Goal: Task Accomplishment & Management: Manage account settings

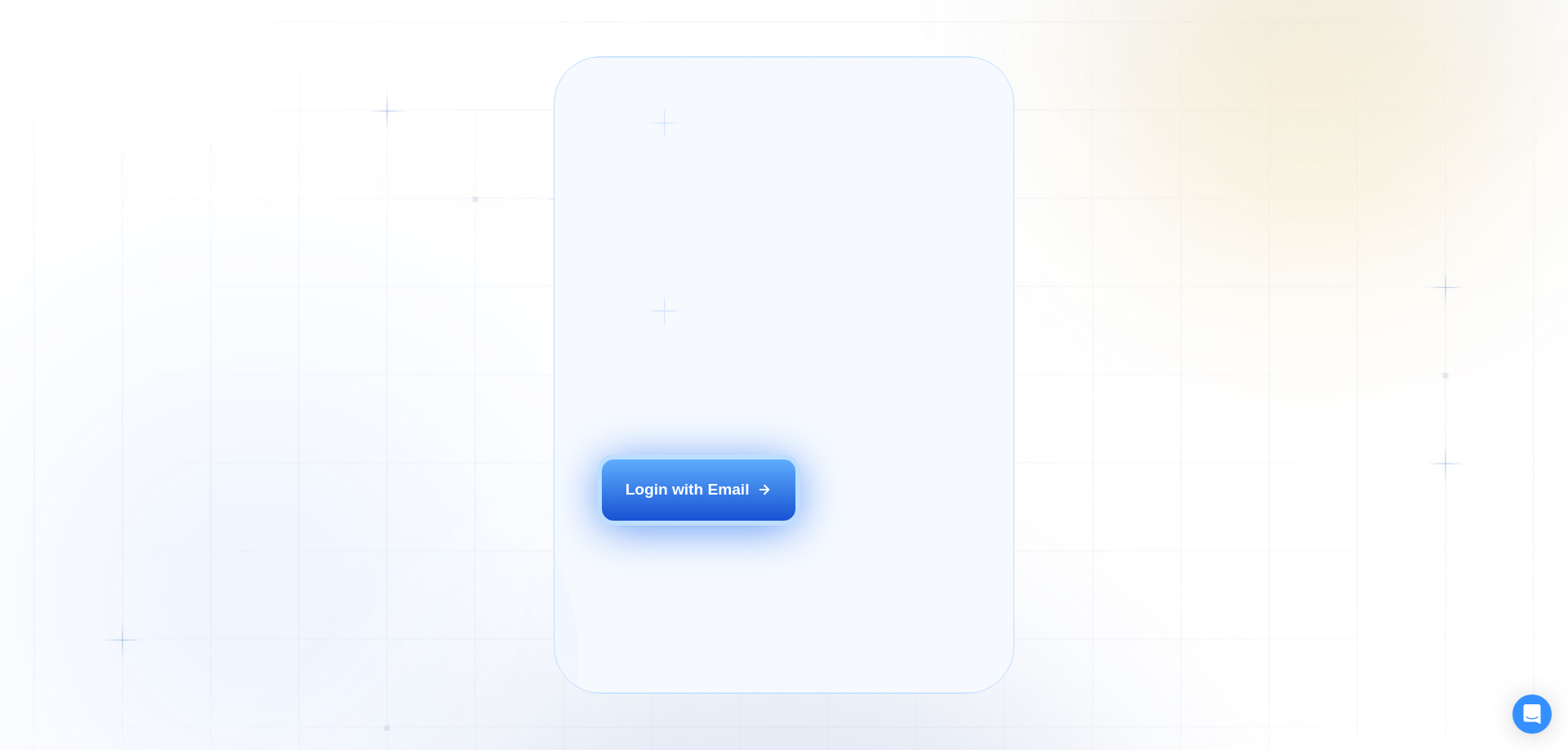
click at [718, 506] on button "Login with Email" at bounding box center [699, 489] width 194 height 61
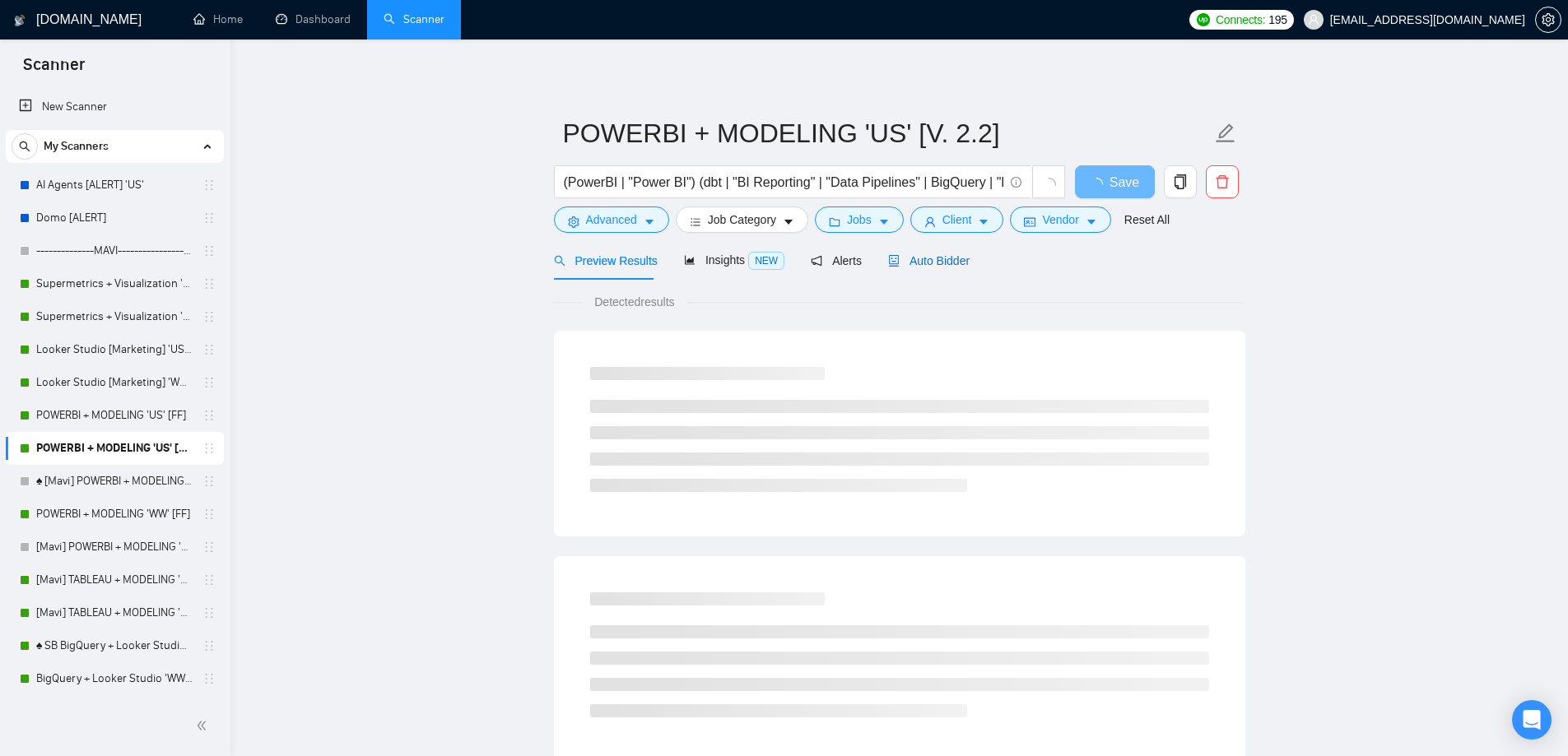
click at [915, 264] on span "Auto Bidder" at bounding box center [928, 261] width 81 height 13
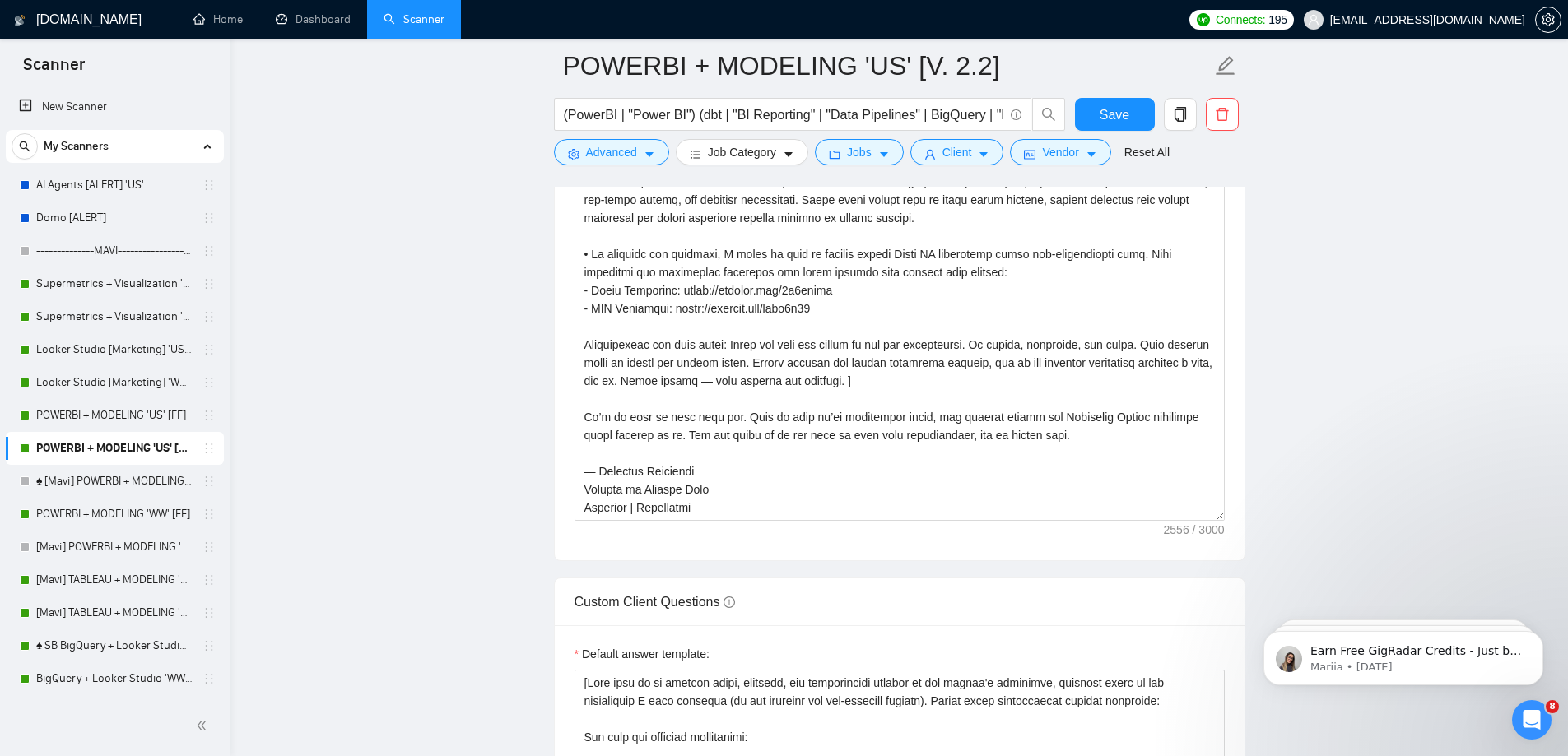
scroll to position [2057, 0]
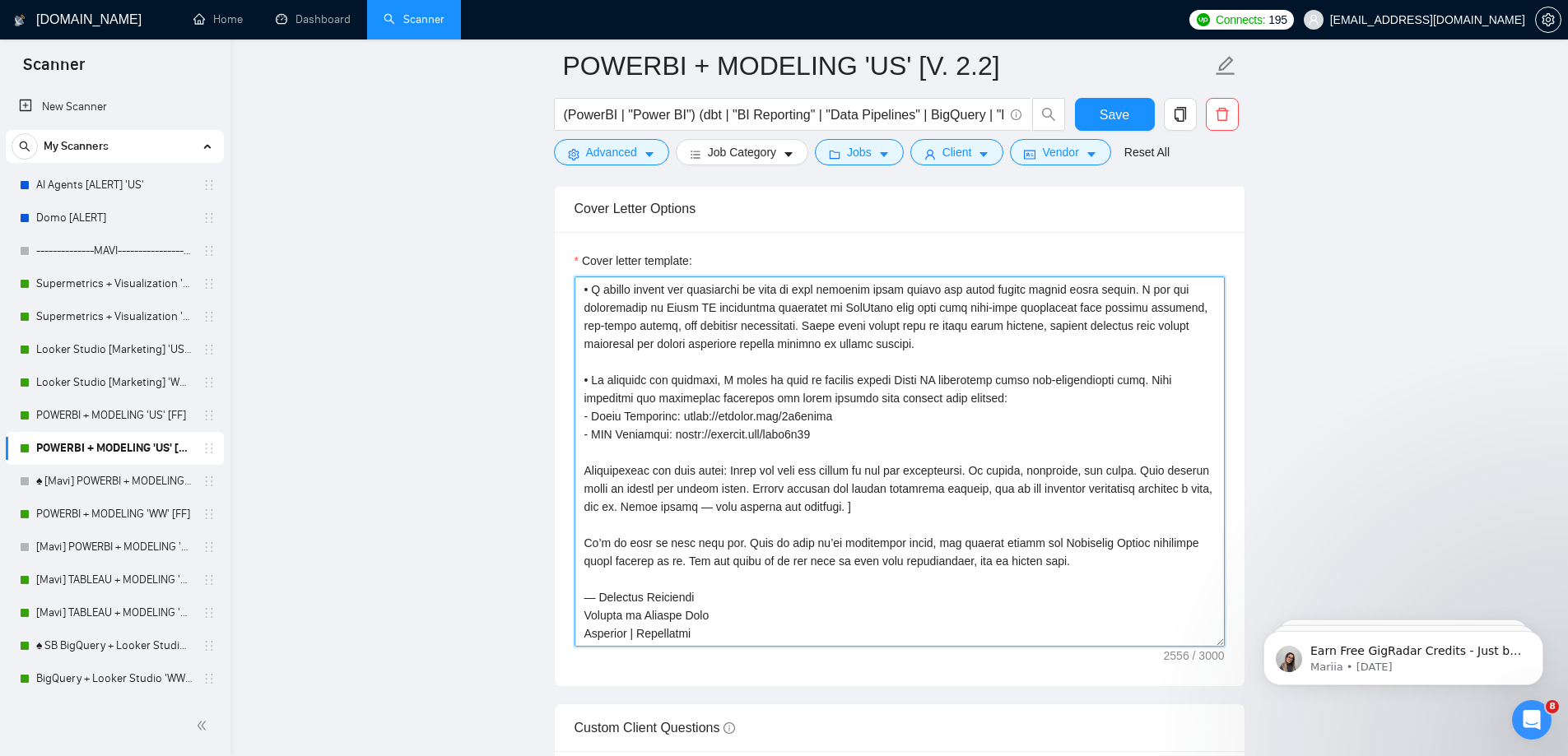
click at [835, 441] on textarea "Cover letter template:" at bounding box center [899, 461] width 650 height 370
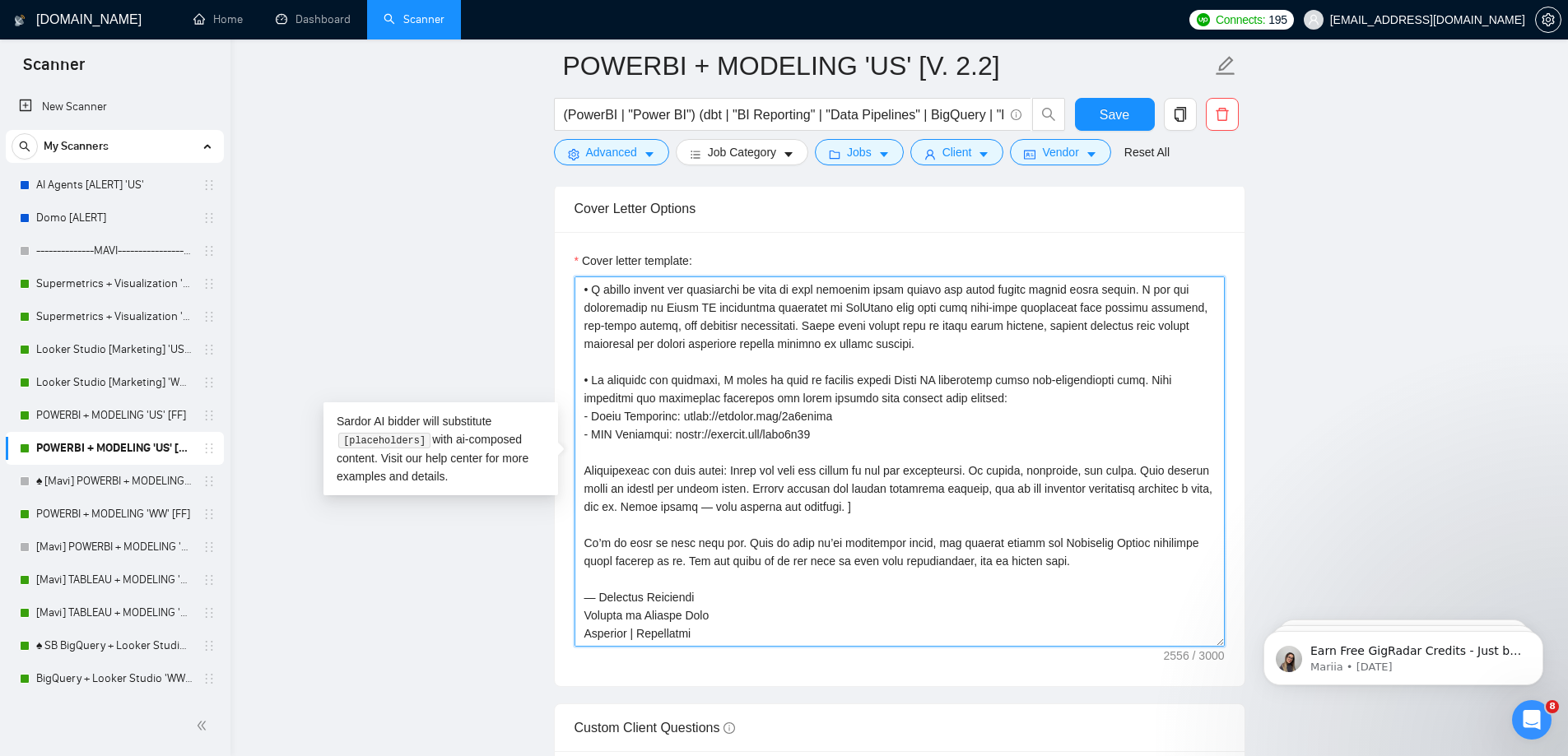
click at [948, 370] on textarea "Cover letter template:" at bounding box center [899, 461] width 650 height 370
click at [954, 373] on textarea "Cover letter template:" at bounding box center [899, 461] width 650 height 370
click at [836, 443] on textarea "Cover letter template:" at bounding box center [899, 461] width 650 height 370
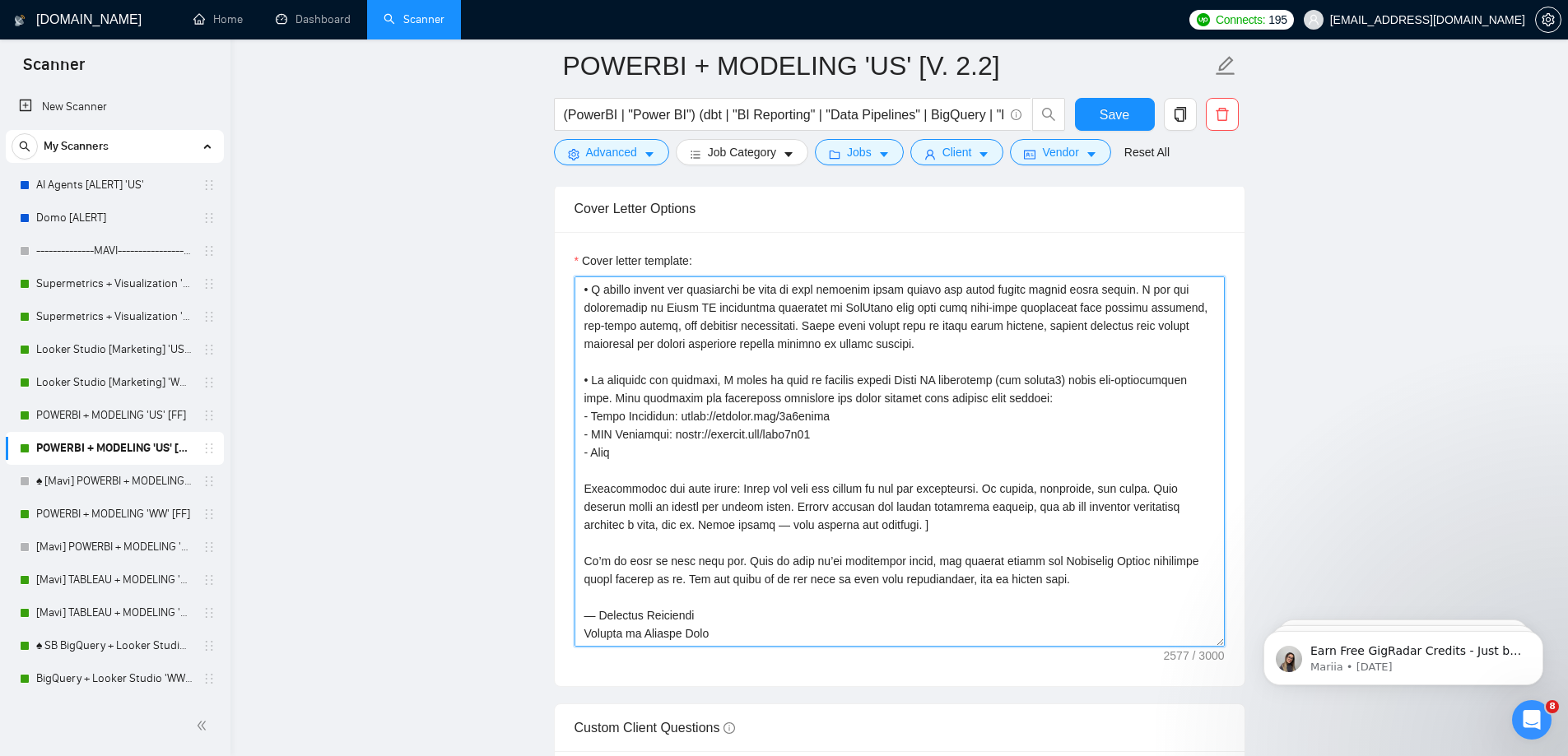
click at [675, 455] on textarea "Cover letter template:" at bounding box center [899, 461] width 650 height 370
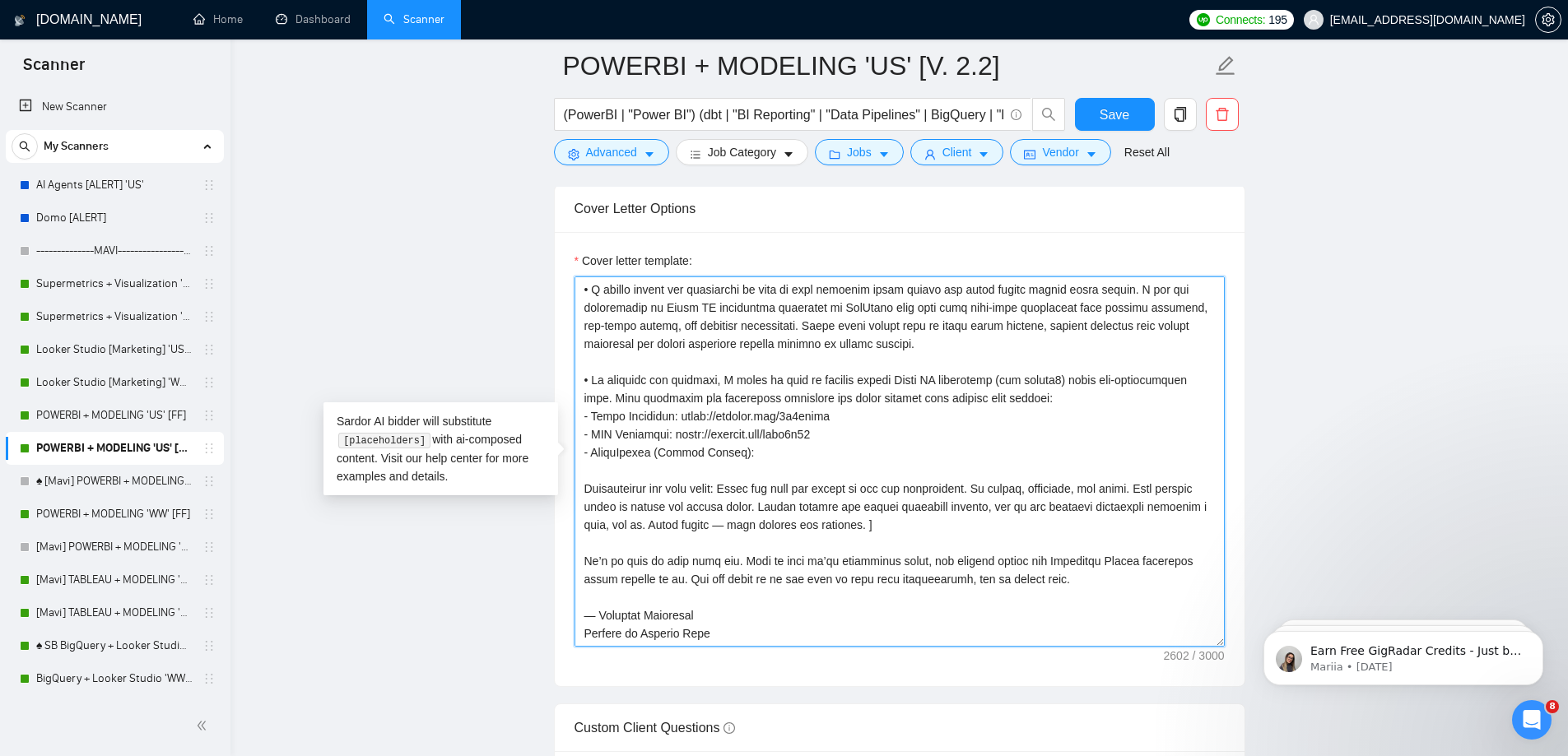
paste textarea "[URL][DOMAIN_NAME]"
click at [895, 460] on textarea "Cover letter template:" at bounding box center [899, 461] width 650 height 370
click at [893, 460] on textarea "Cover letter template:" at bounding box center [899, 461] width 650 height 370
drag, startPoint x: 491, startPoint y: 456, endPoint x: 479, endPoint y: 458, distance: 12.2
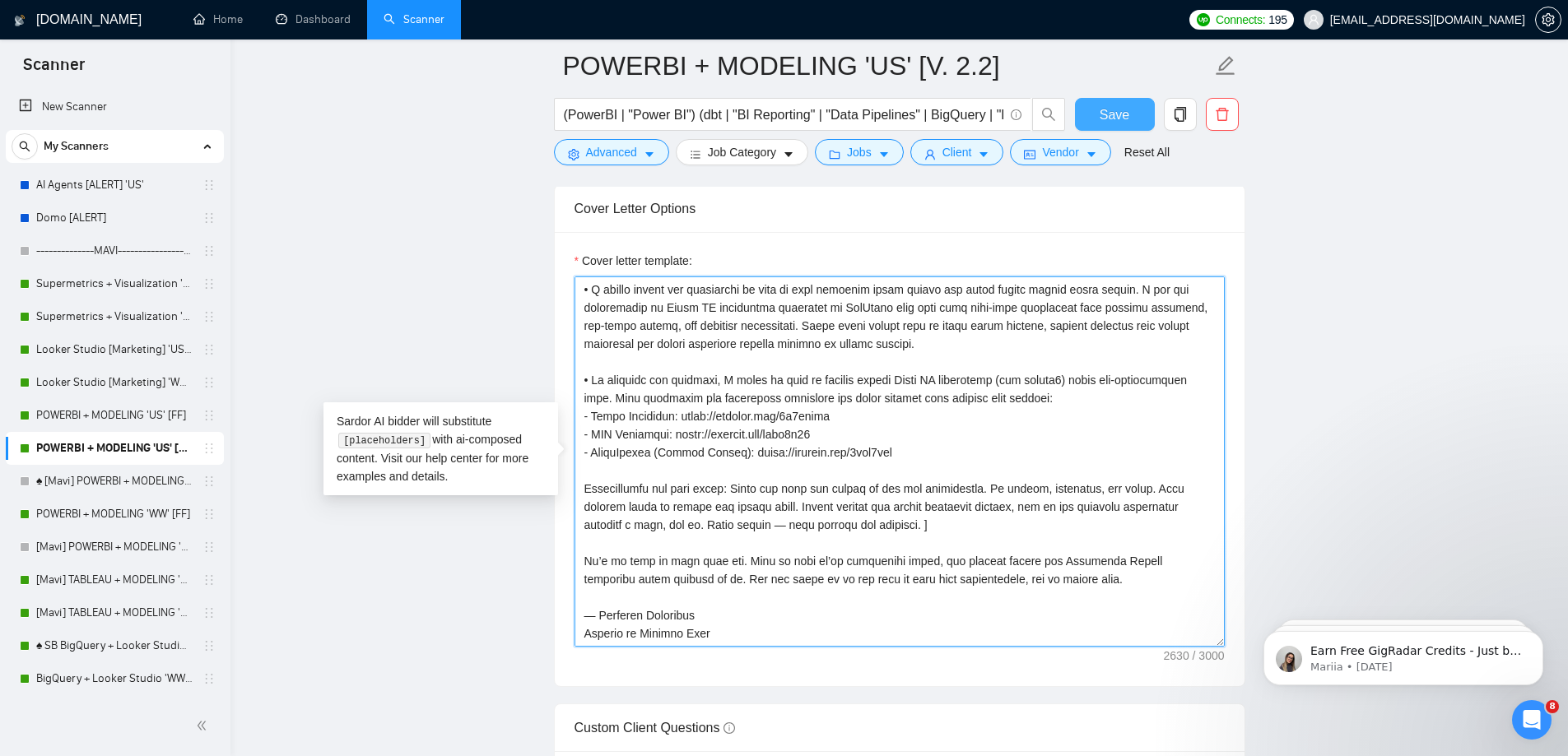
type textarea "Lo ipsum — D’s Ametcons, adi E seddoeiusm te incididu Utlab ET doloremagn aliqu…"
click at [1102, 112] on span "Save" at bounding box center [1114, 115] width 29 height 21
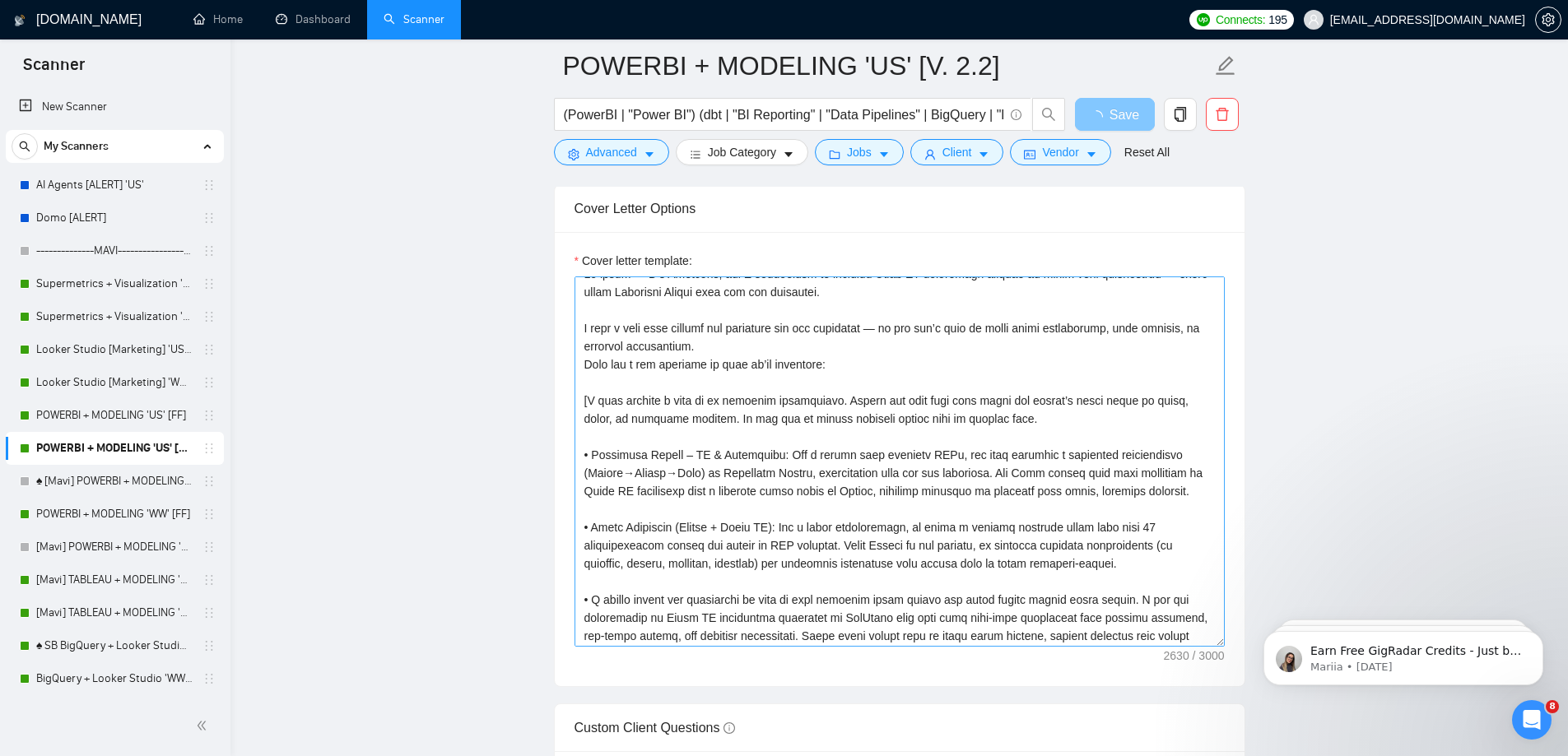
scroll to position [0, 0]
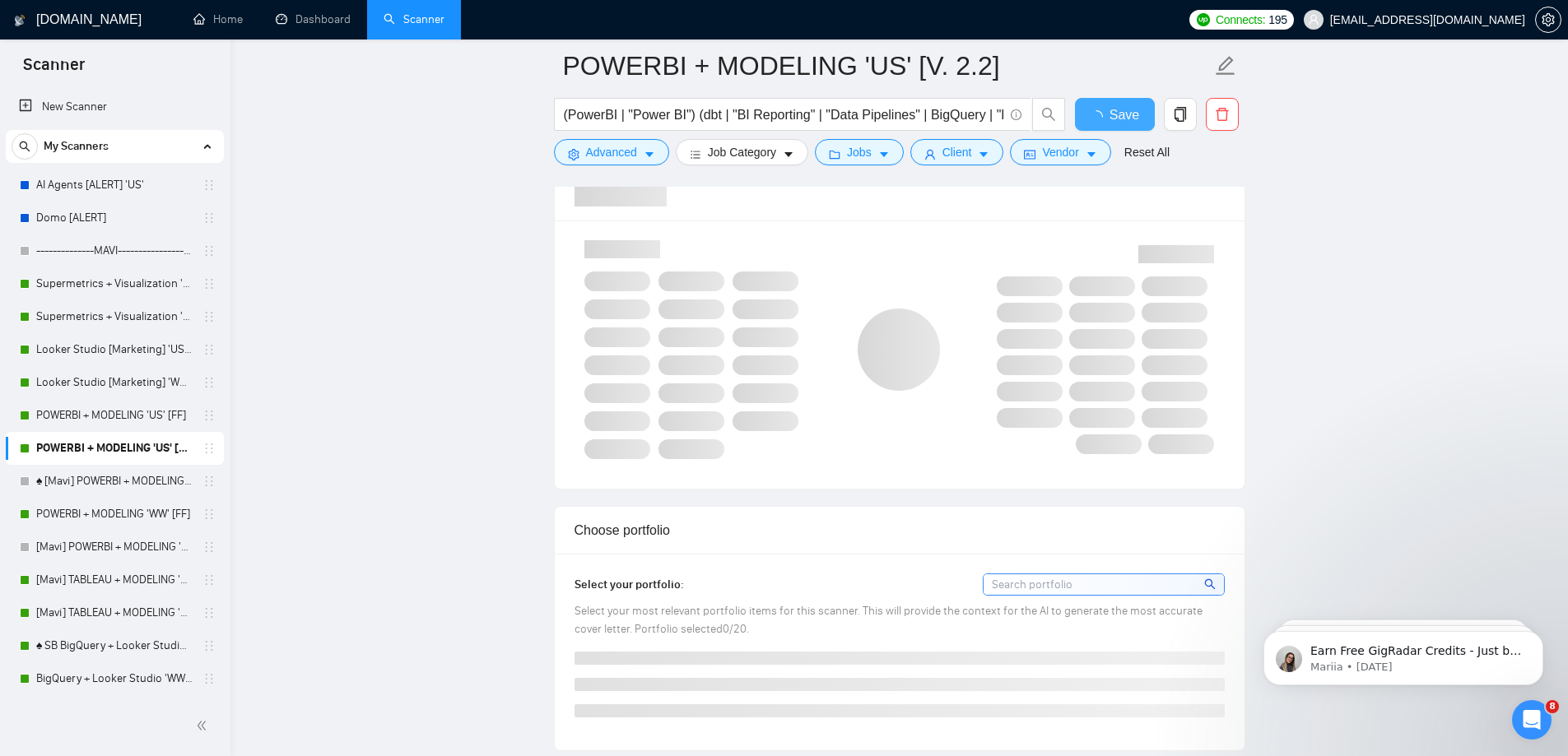
checkbox input "true"
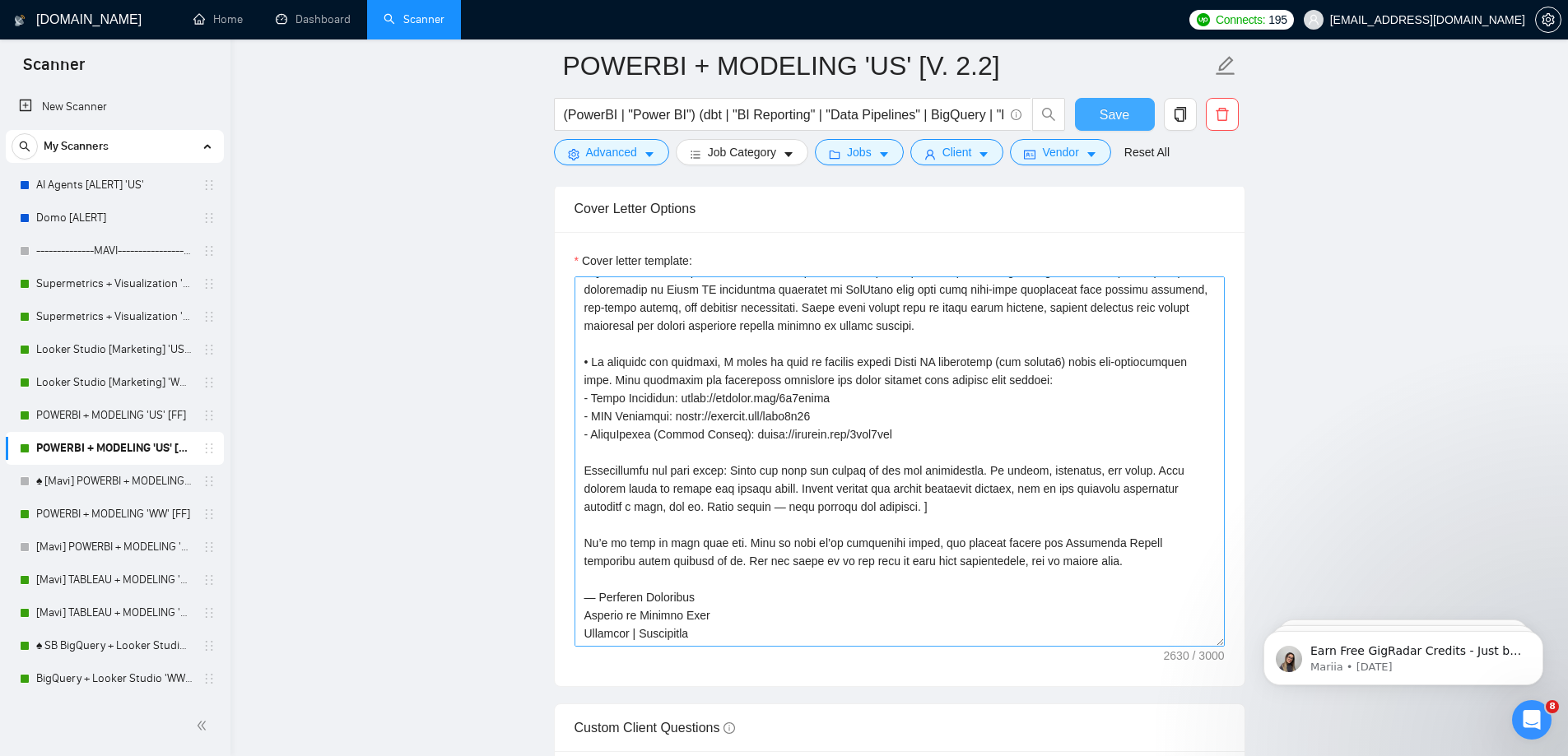
scroll to position [2332, 0]
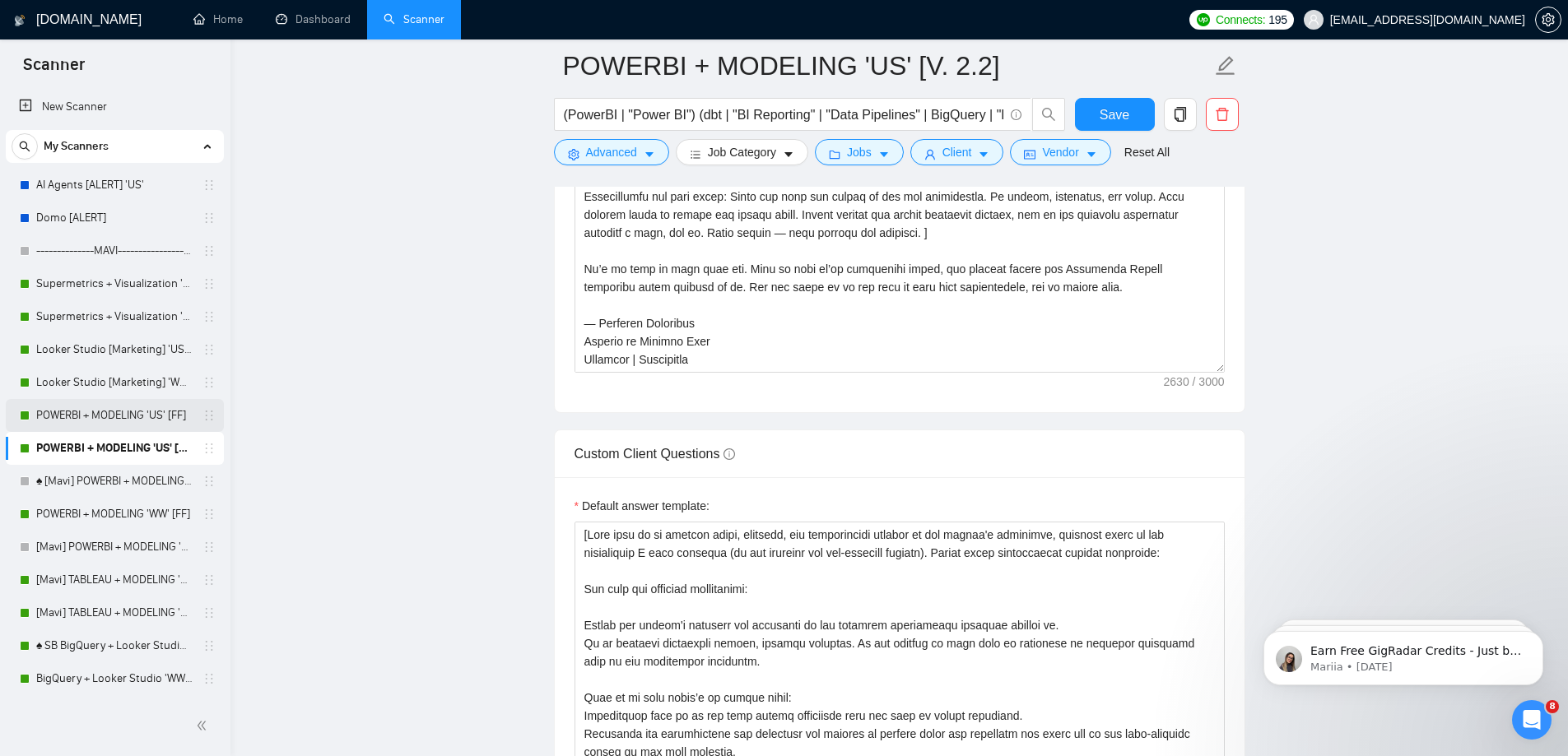
click at [152, 426] on link "POWERBI + MODELING 'US' [FF]" at bounding box center [114, 415] width 156 height 33
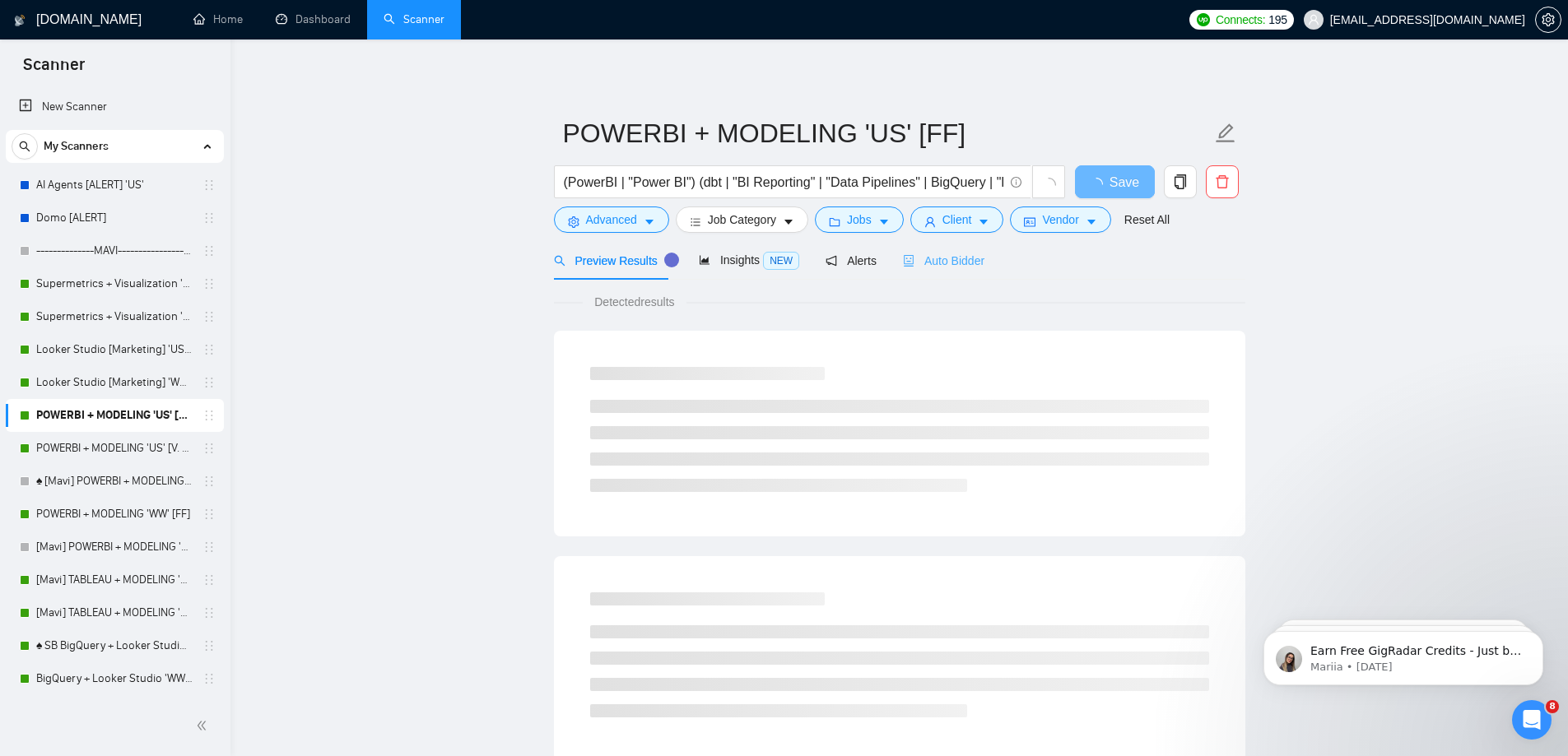
click at [935, 272] on div "Auto Bidder" at bounding box center [943, 260] width 81 height 39
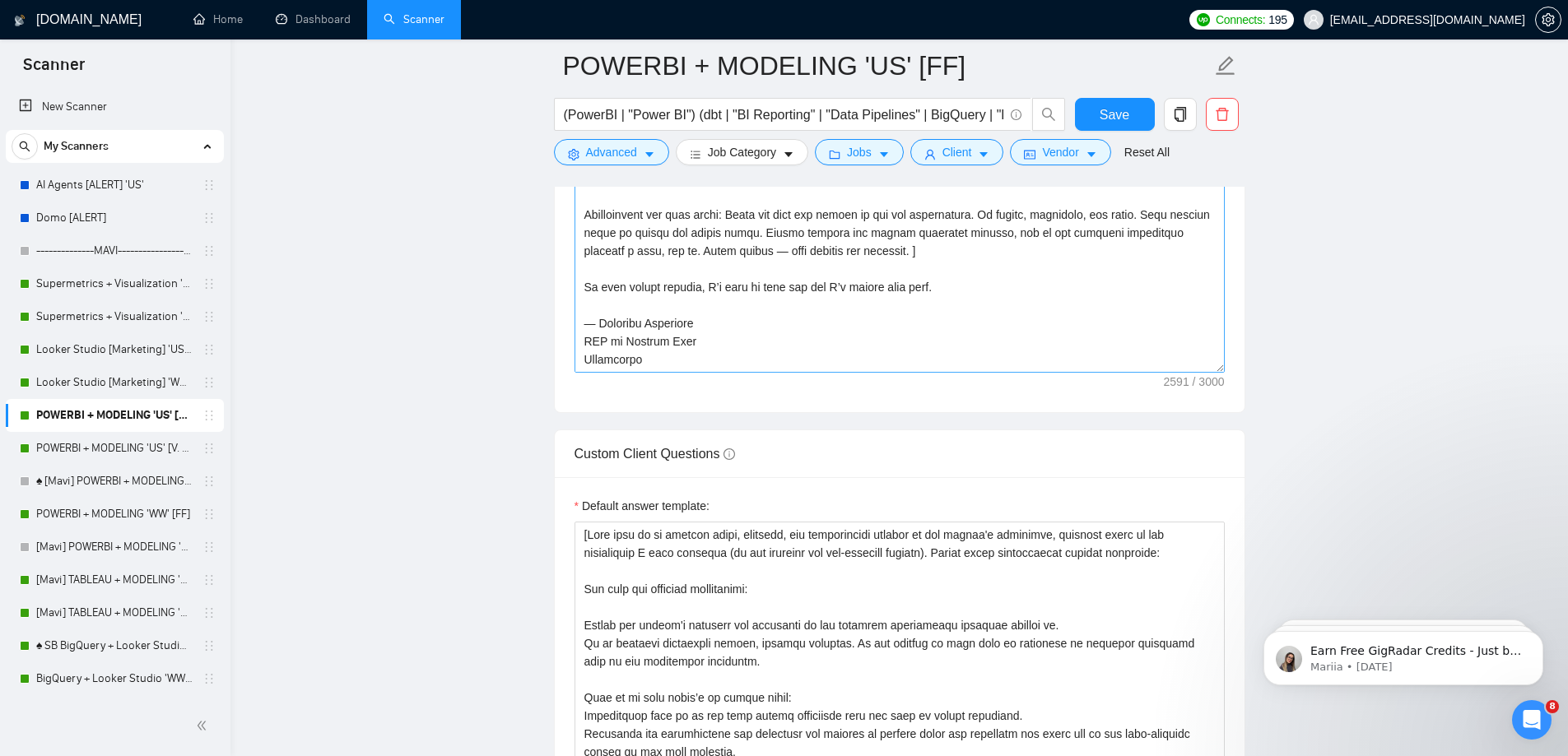
scroll to position [2057, 0]
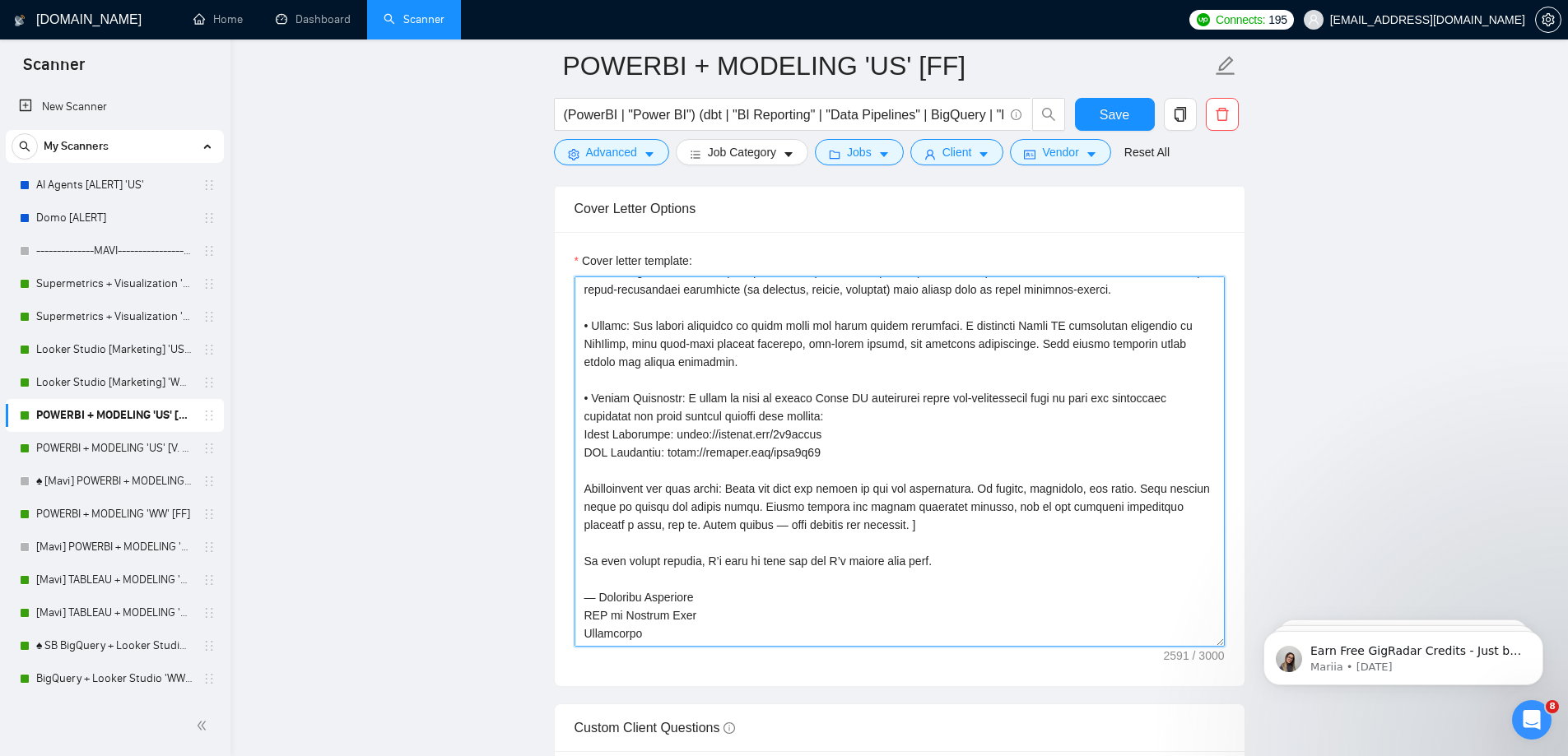
click at [837, 451] on textarea "Cover letter template:" at bounding box center [899, 461] width 650 height 370
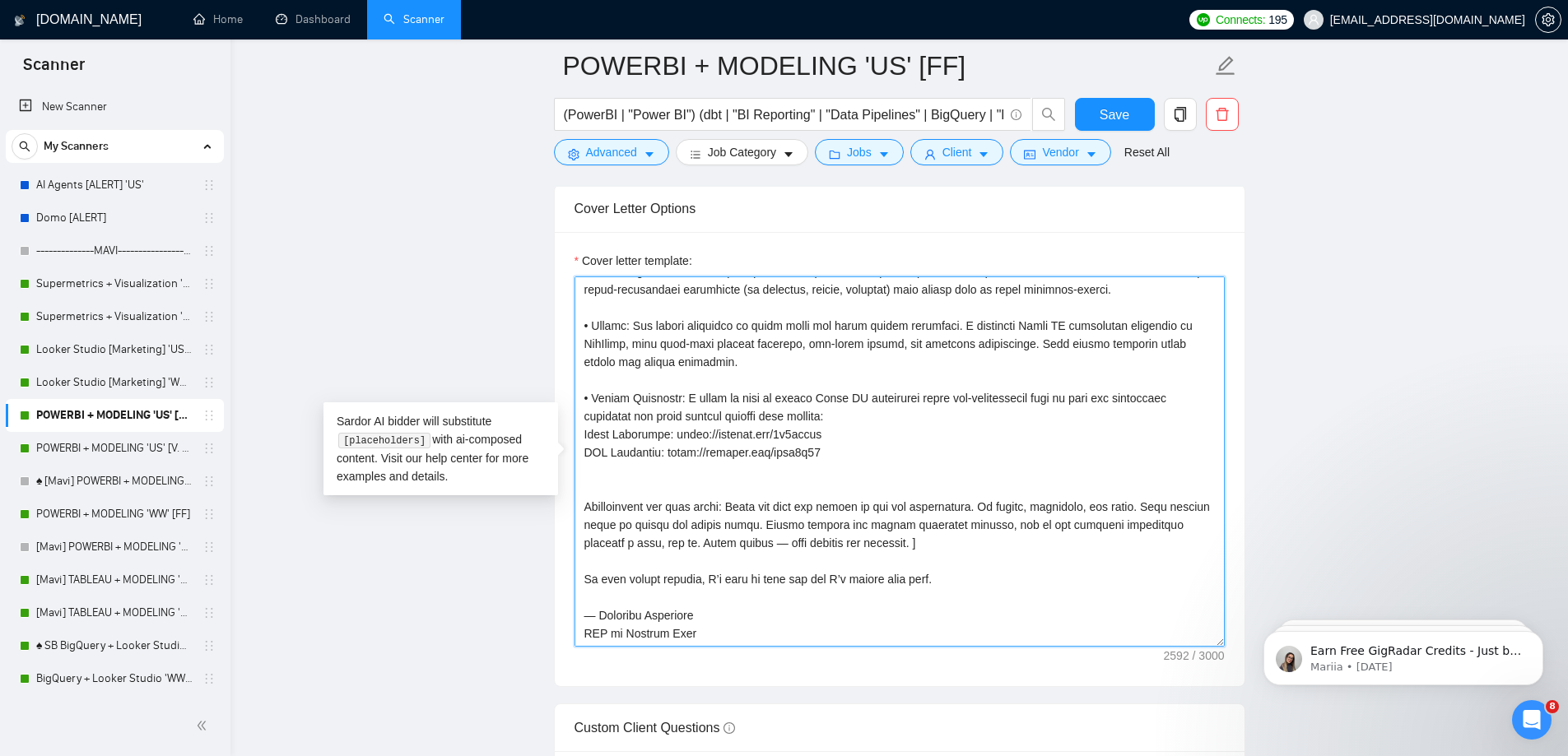
paste textarea "- NorthClinic (Looker Studio): [URL][DOMAIN_NAME]"
click at [593, 471] on textarea "Cover letter template:" at bounding box center [899, 461] width 650 height 370
click at [915, 404] on textarea "Cover letter template:" at bounding box center [899, 461] width 650 height 370
type textarea "Lore ipsumdolor sita’c adipis. Eli sedd eiusmodte inci utlab’e dolor, magna’a e…"
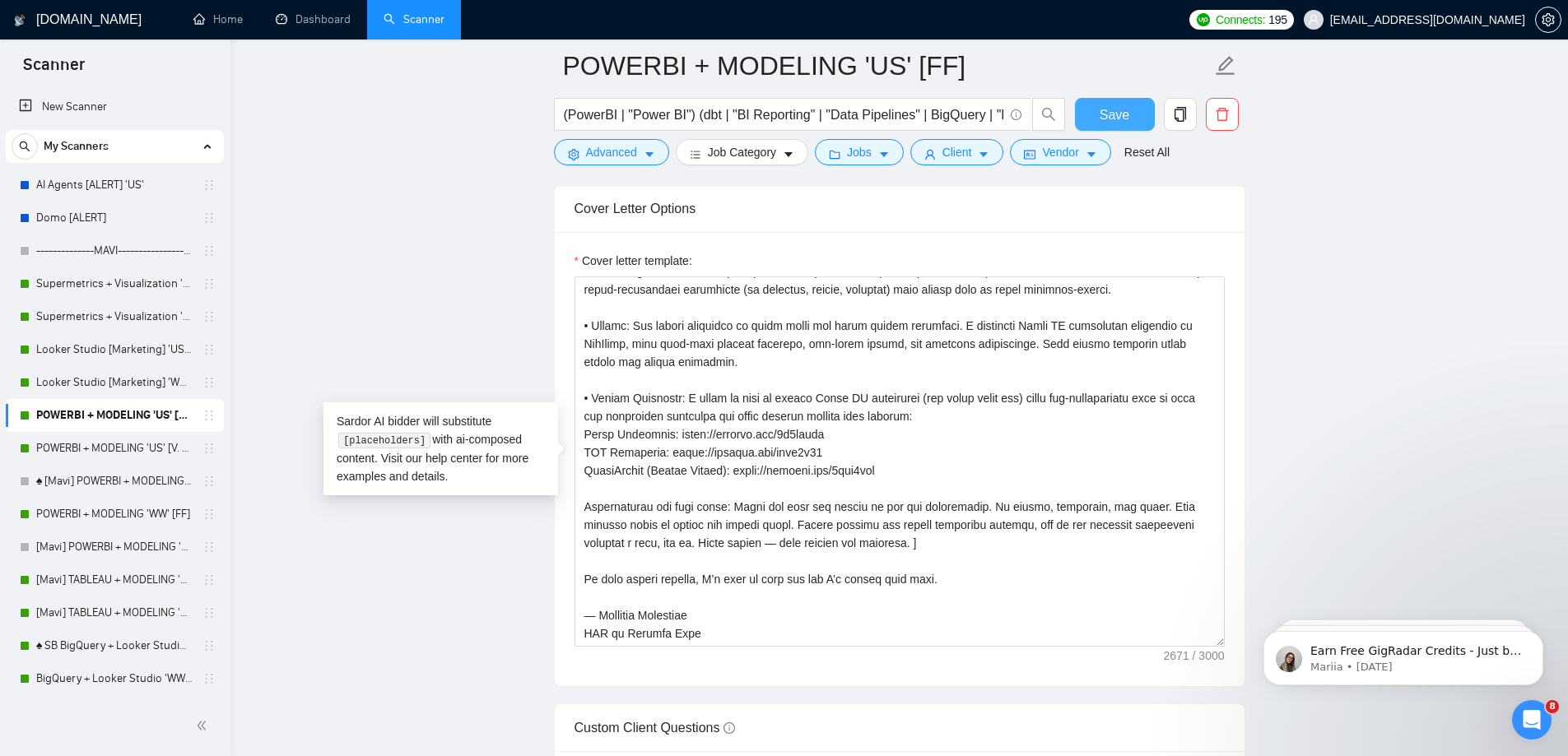
click at [1145, 106] on button "Save" at bounding box center [1114, 114] width 80 height 33
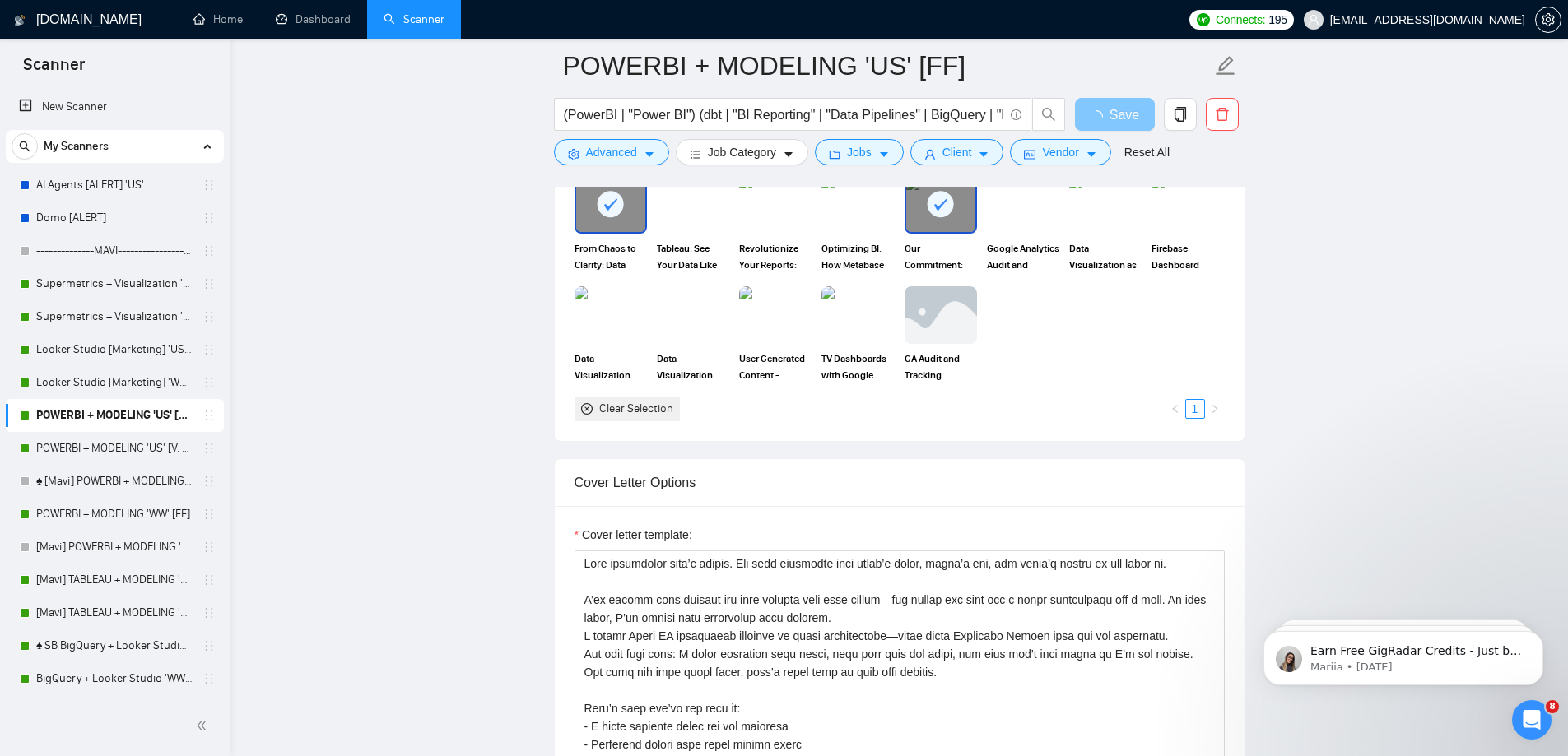
scroll to position [2195, 0]
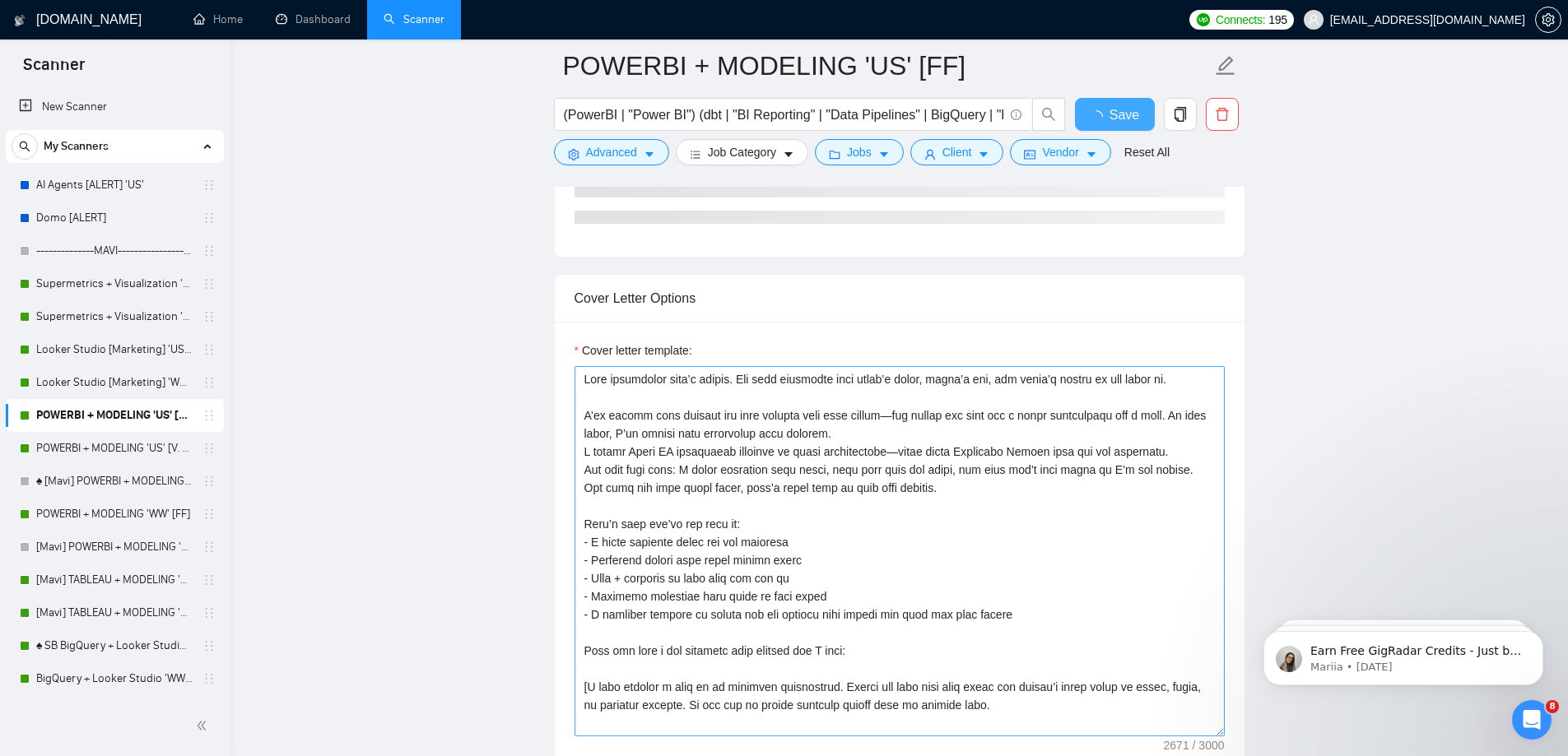
checkbox input "true"
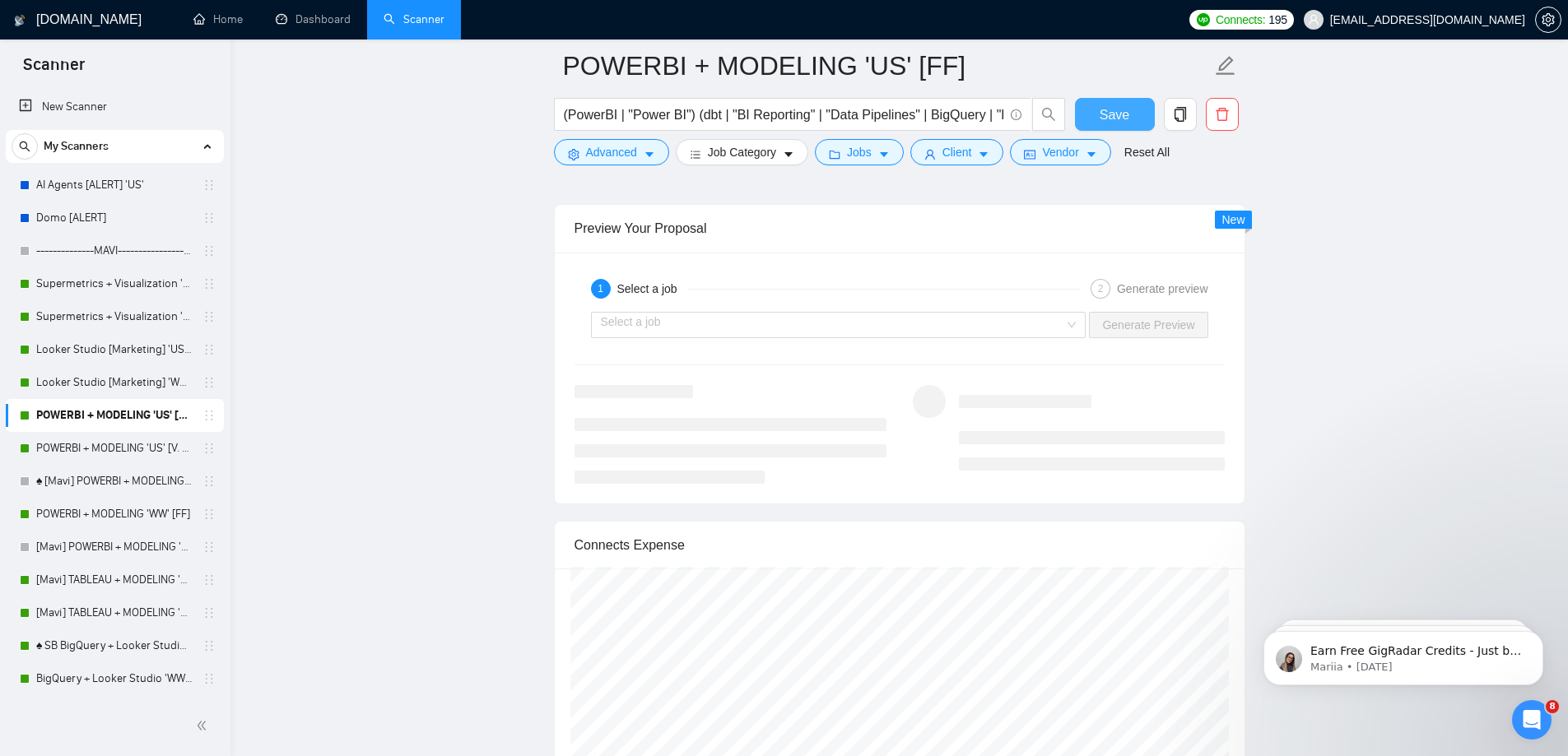
scroll to position [3841, 0]
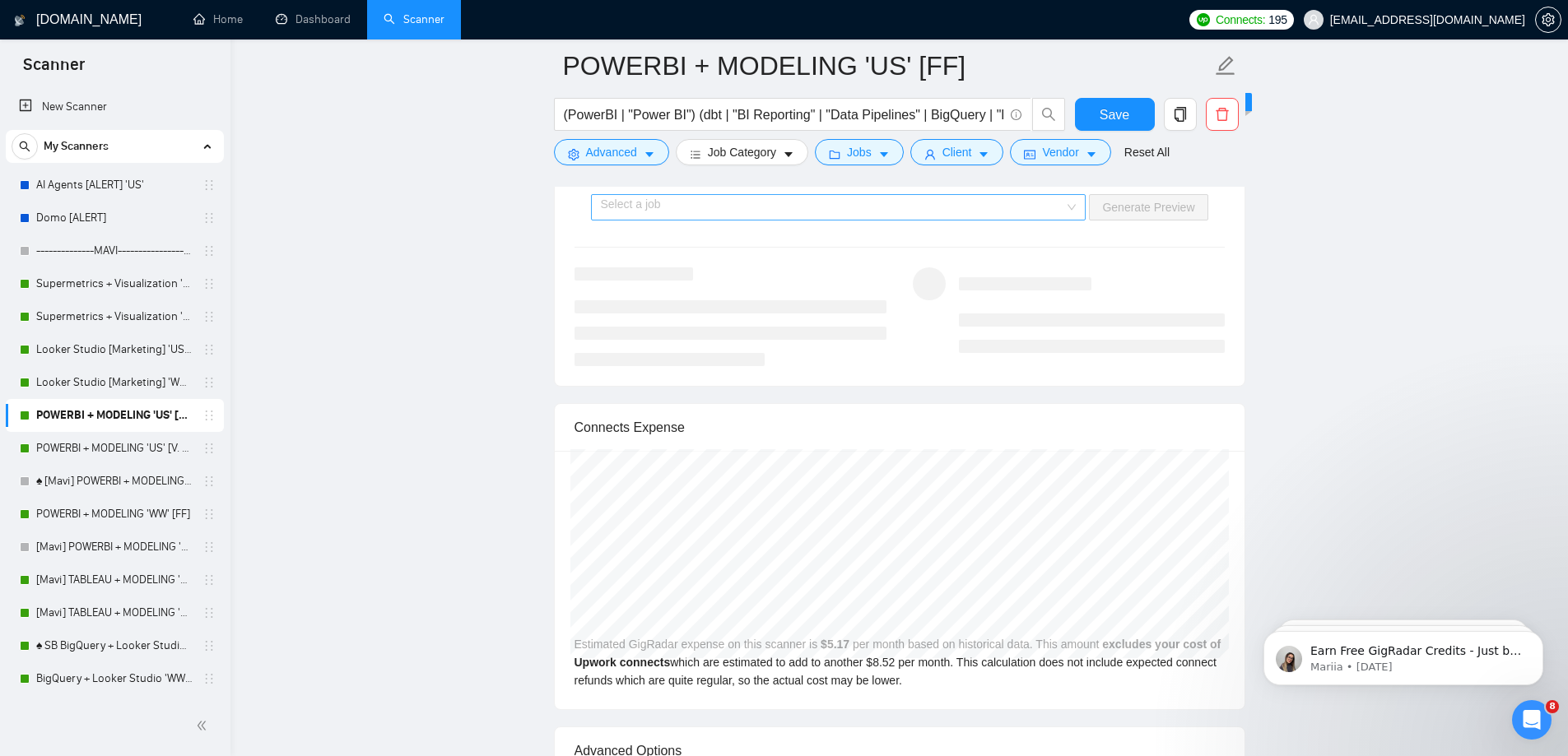
click at [771, 218] on input "search" at bounding box center [832, 206] width 464 height 24
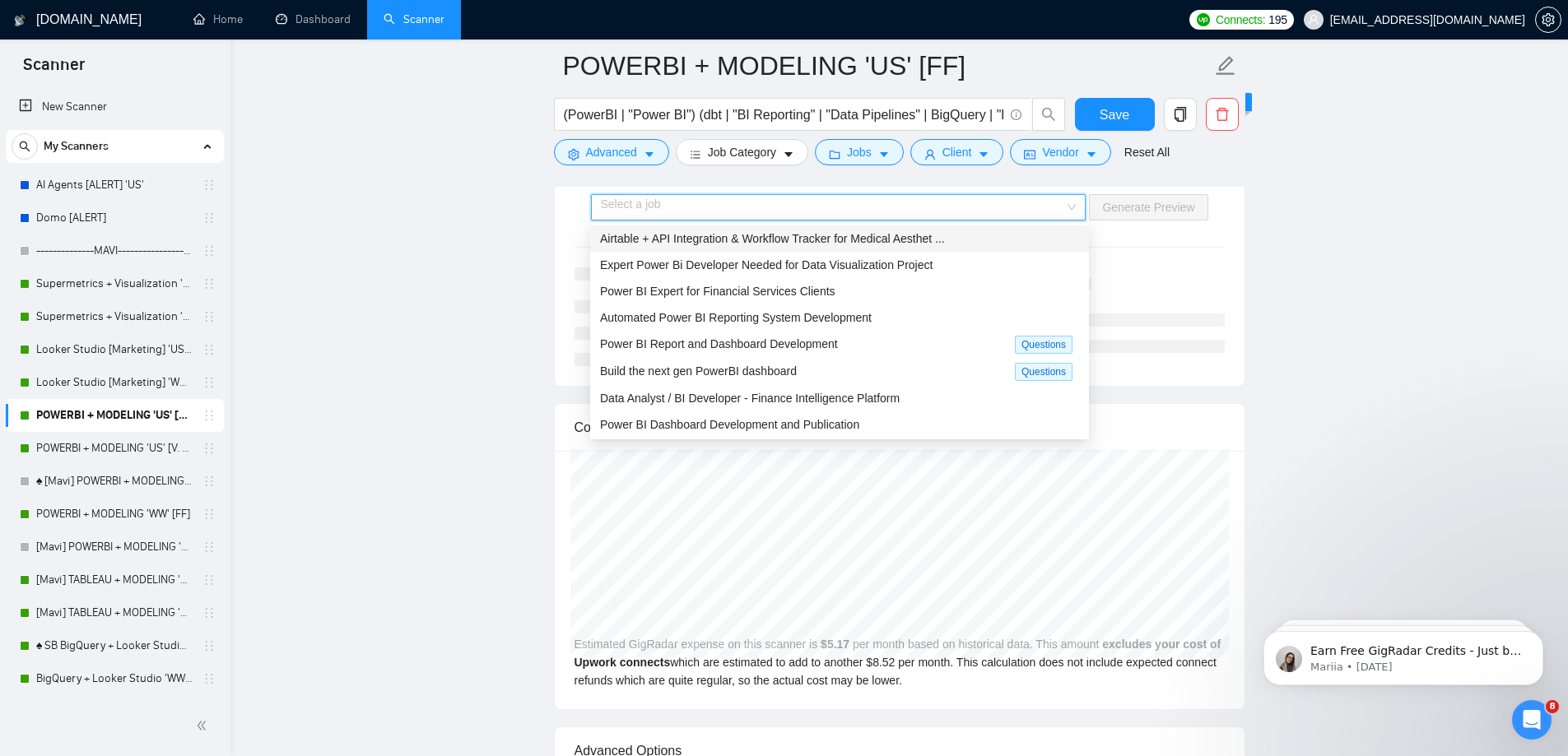
click at [766, 239] on span "Airtable + API Integration & Workflow Tracker for Medical Aesthet ..." at bounding box center [772, 239] width 345 height 13
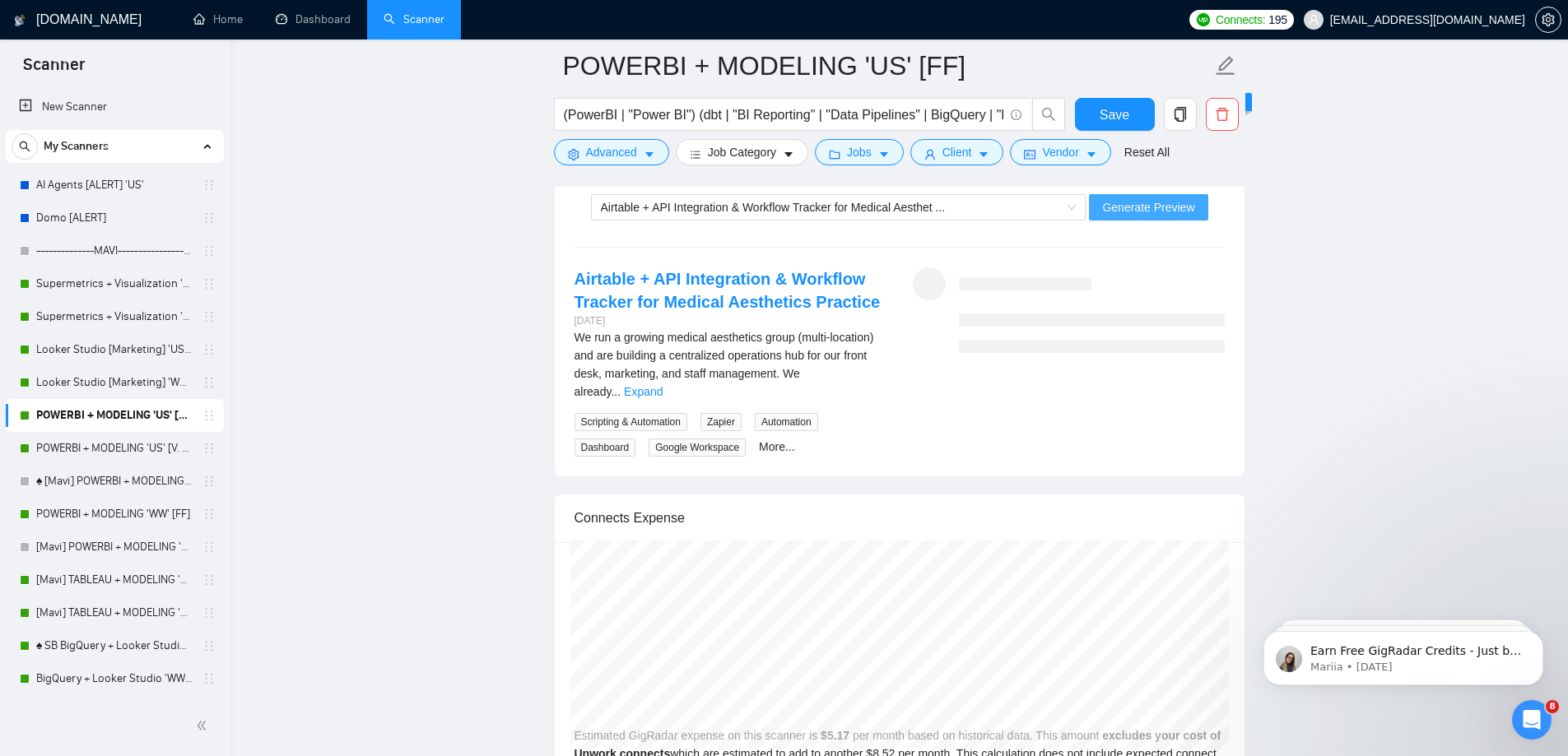
click at [1131, 218] on button "Generate Preview" at bounding box center [1148, 207] width 118 height 26
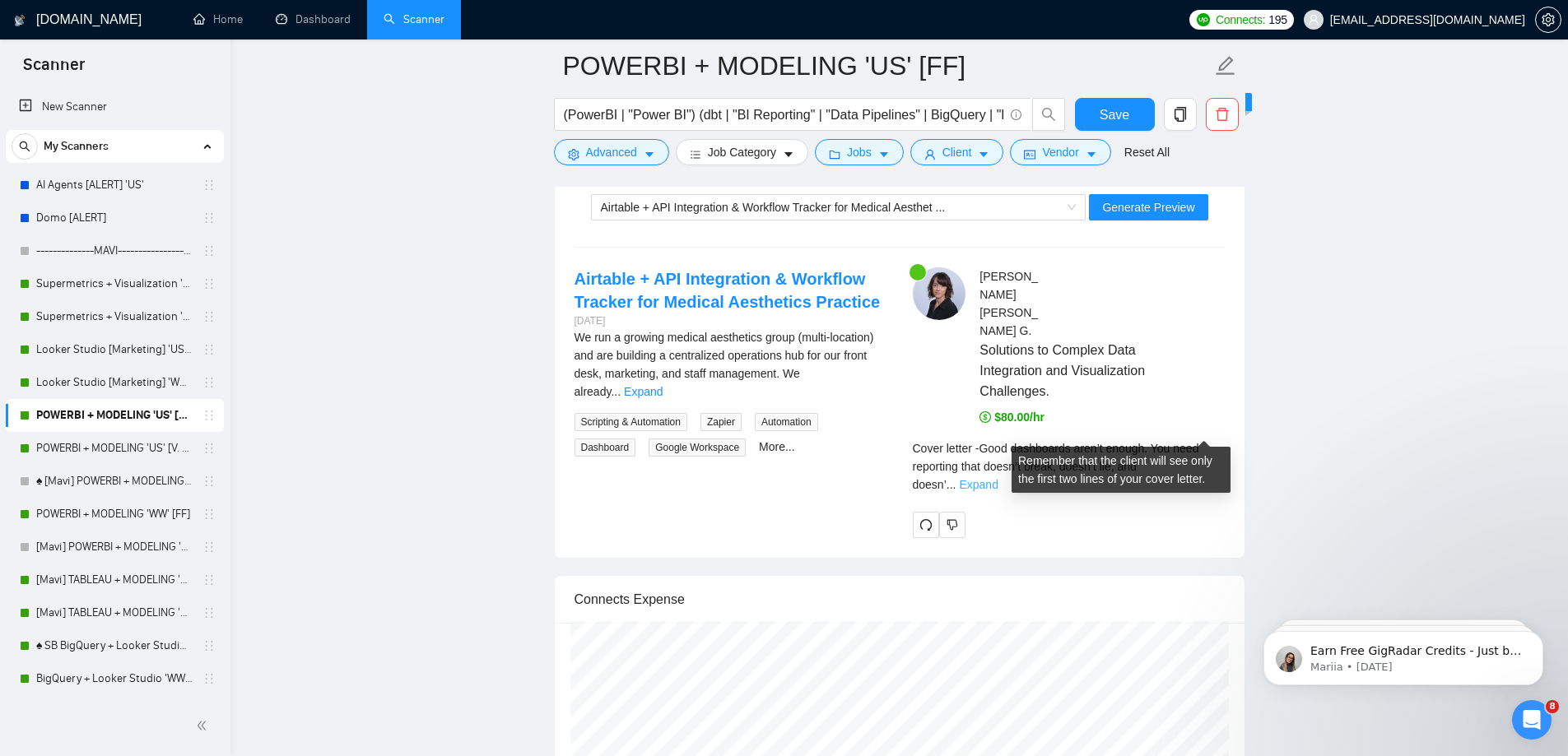
click at [998, 478] on link "Expand" at bounding box center [978, 485] width 39 height 13
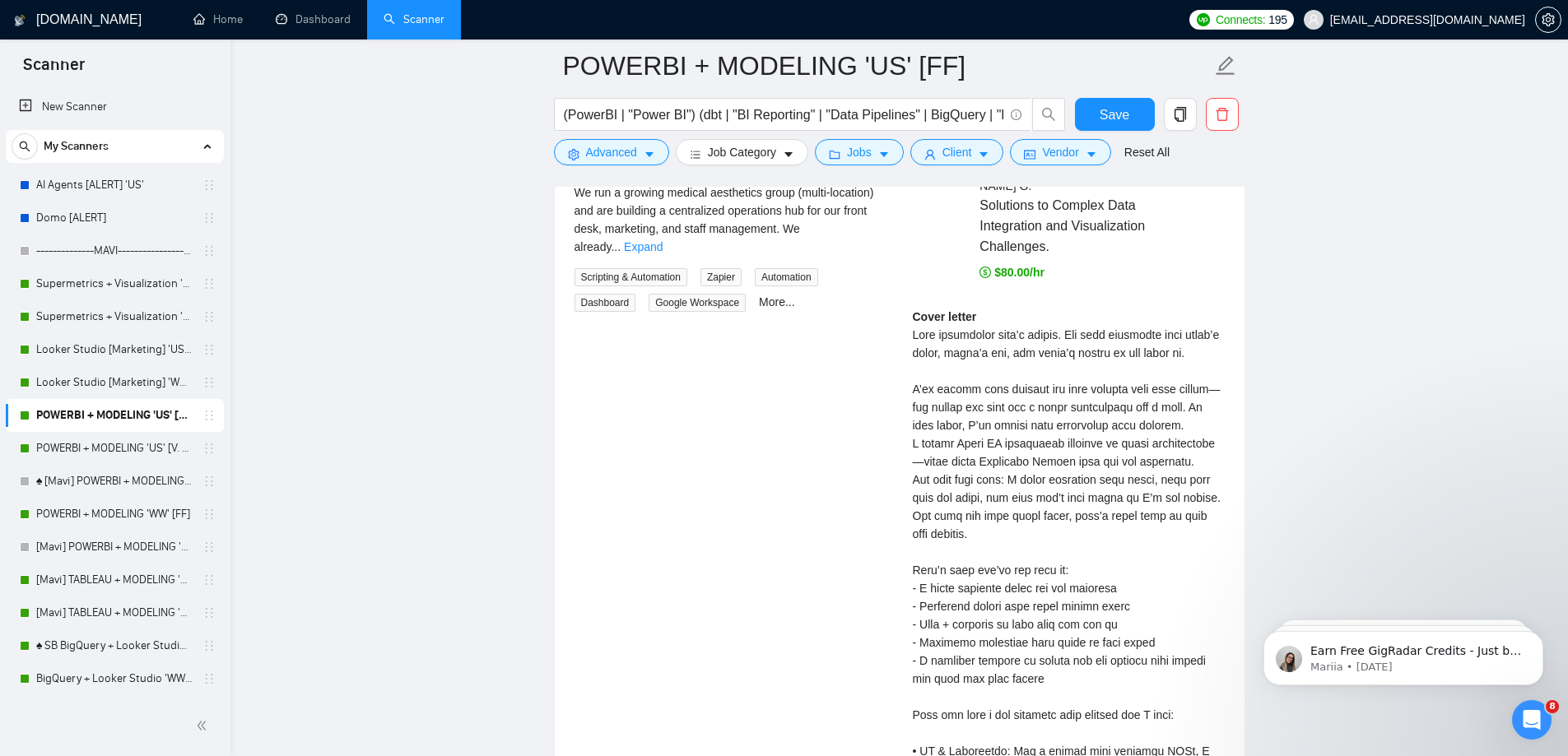
scroll to position [3978, 0]
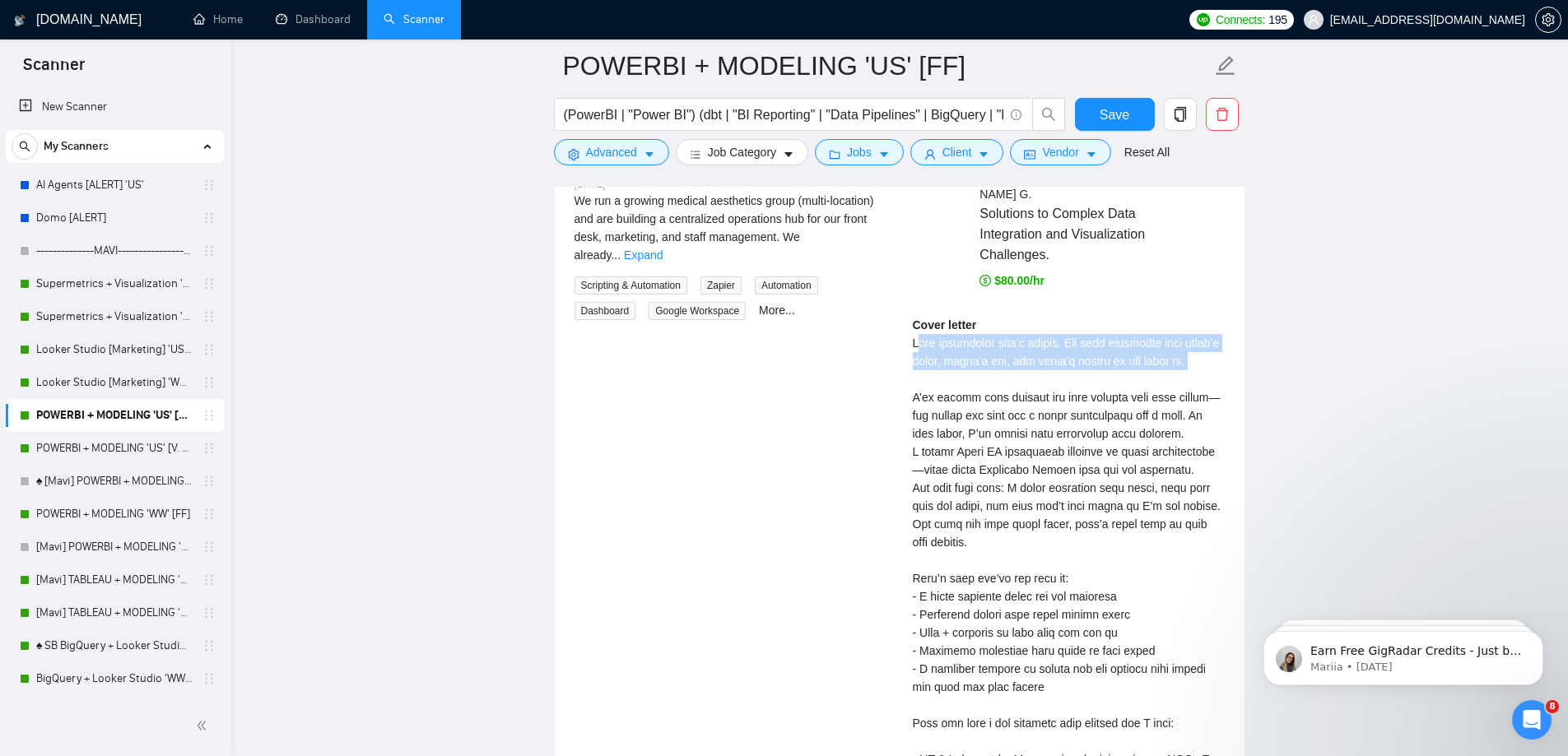
drag, startPoint x: 917, startPoint y: 307, endPoint x: 957, endPoint y: 326, distance: 44.3
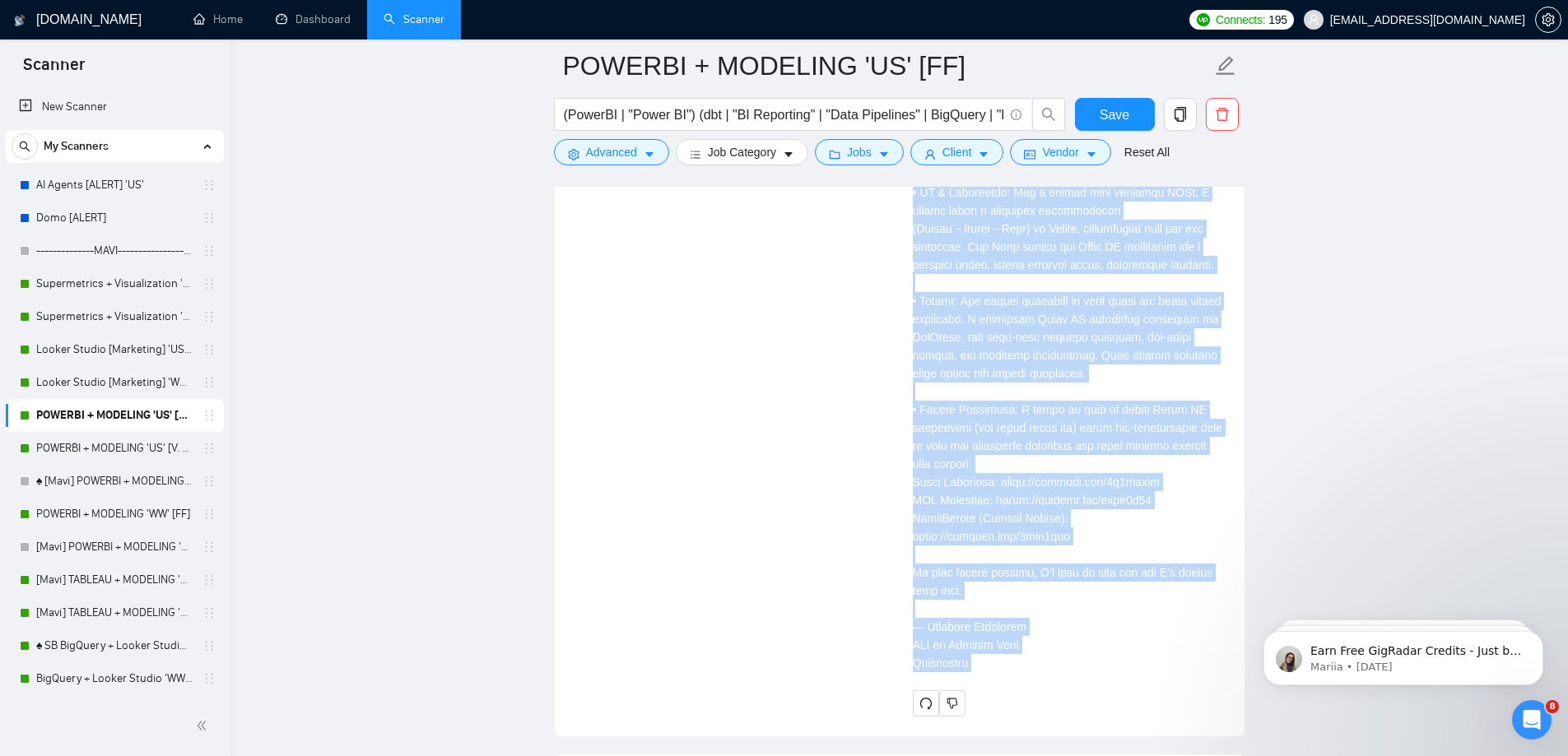
scroll to position [4591, 0]
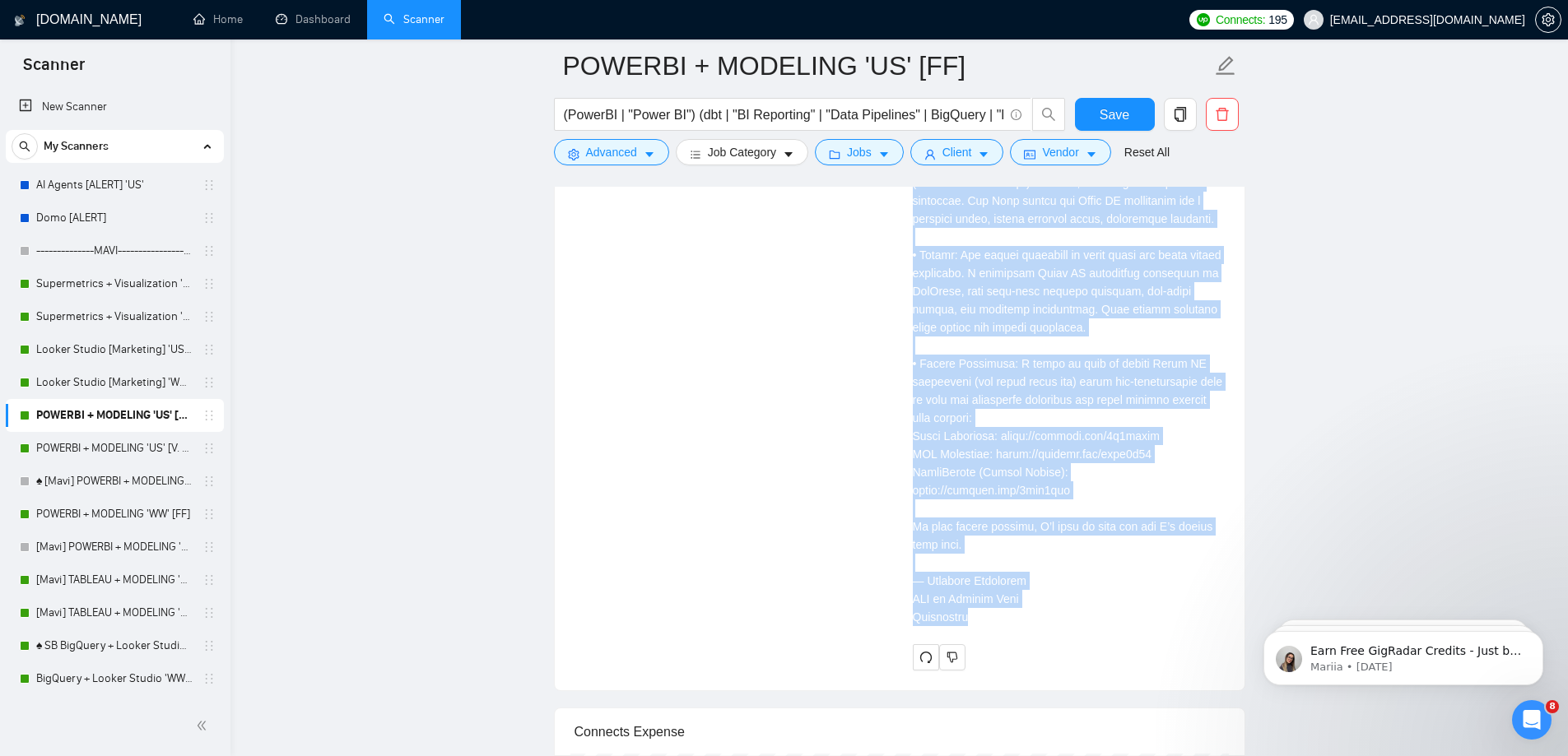
drag, startPoint x: 911, startPoint y: 306, endPoint x: 1056, endPoint y: 597, distance: 325.1
click at [1056, 597] on div "[PERSON_NAME] [PERSON_NAME] Solutions to Complex Data Integration and Visualiza…" at bounding box center [1068, 94] width 338 height 1153
copy div "Lore ipsumdolor sita’c adipis. Eli sedd eiusmodte inci utlab’e dolor, magna’a e…"
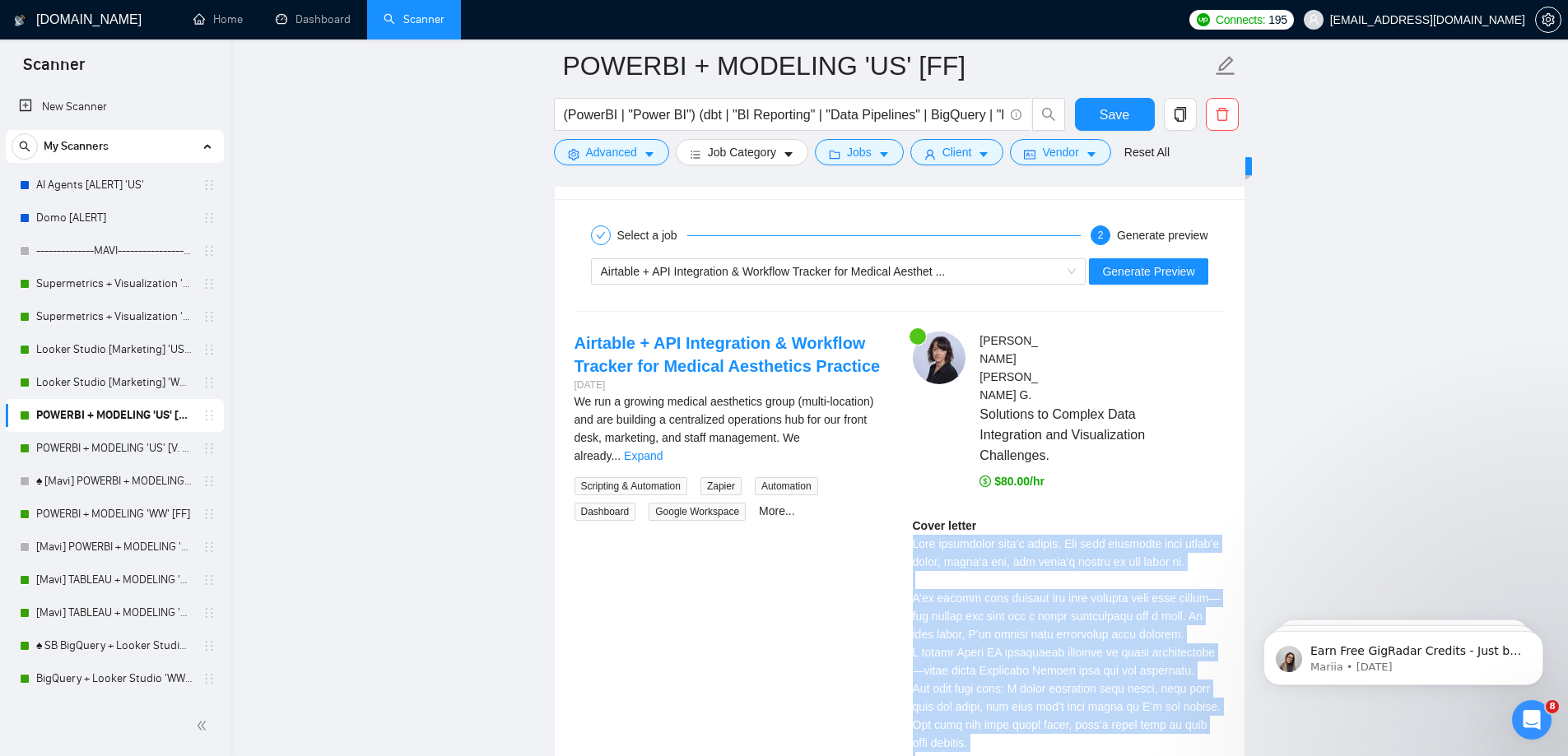
scroll to position [3768, 0]
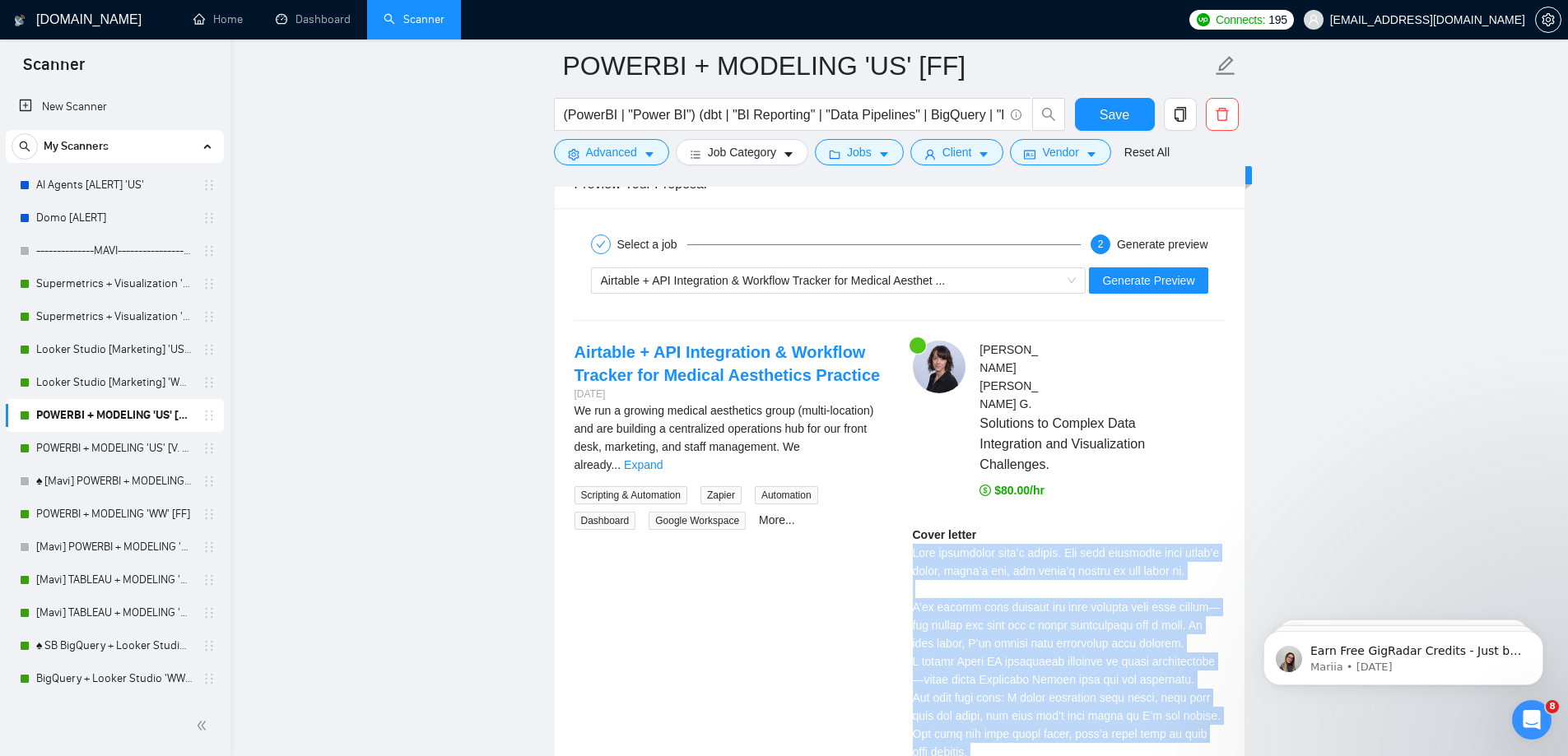
copy div "Lore ipsumdolor sita’c adipis. Eli sedd eiusmodte inci utlab’e dolor, magna’a e…"
click at [146, 441] on link "POWERBI + MODELING 'US' [V. 2.2]" at bounding box center [114, 448] width 156 height 33
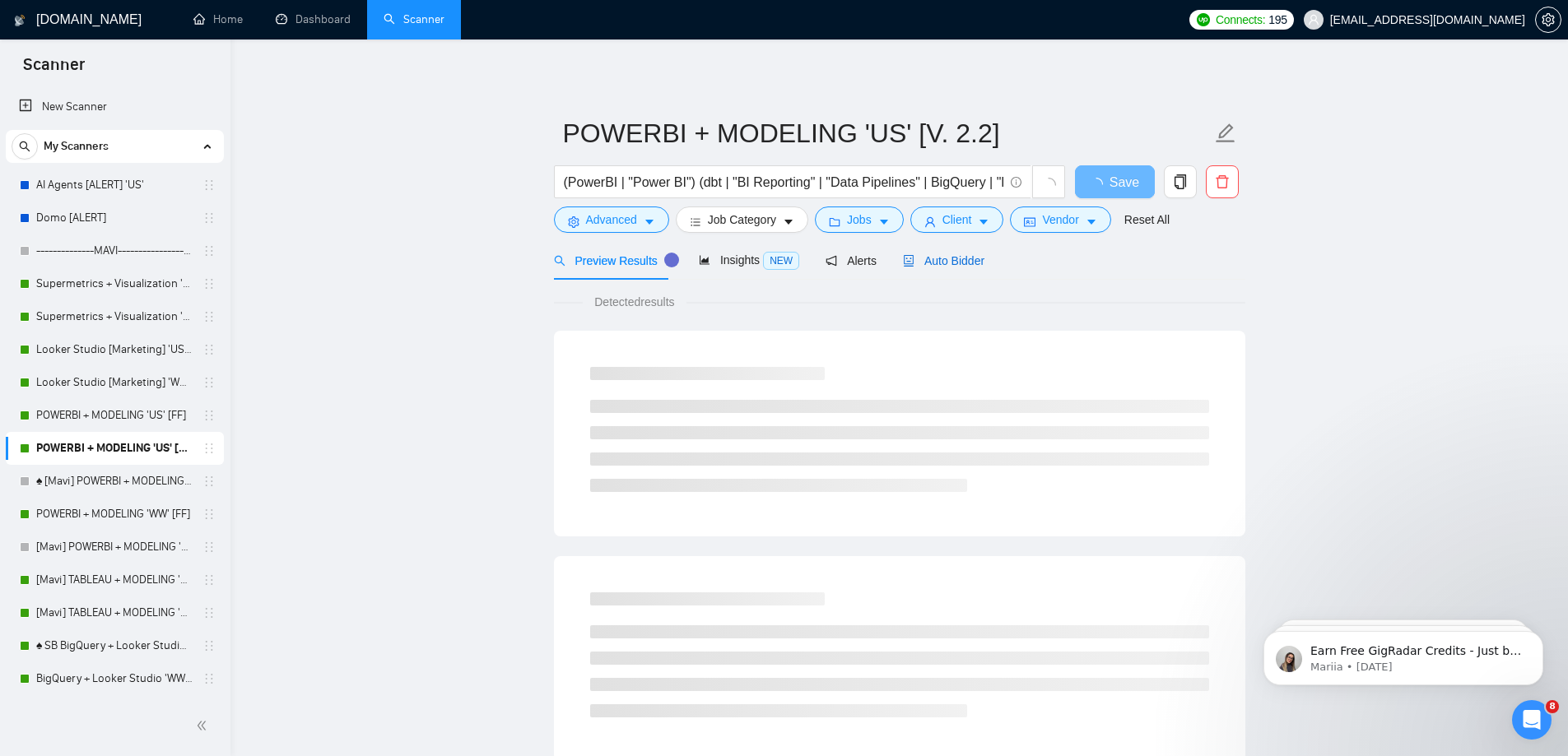
click at [922, 259] on span "Auto Bidder" at bounding box center [943, 261] width 81 height 13
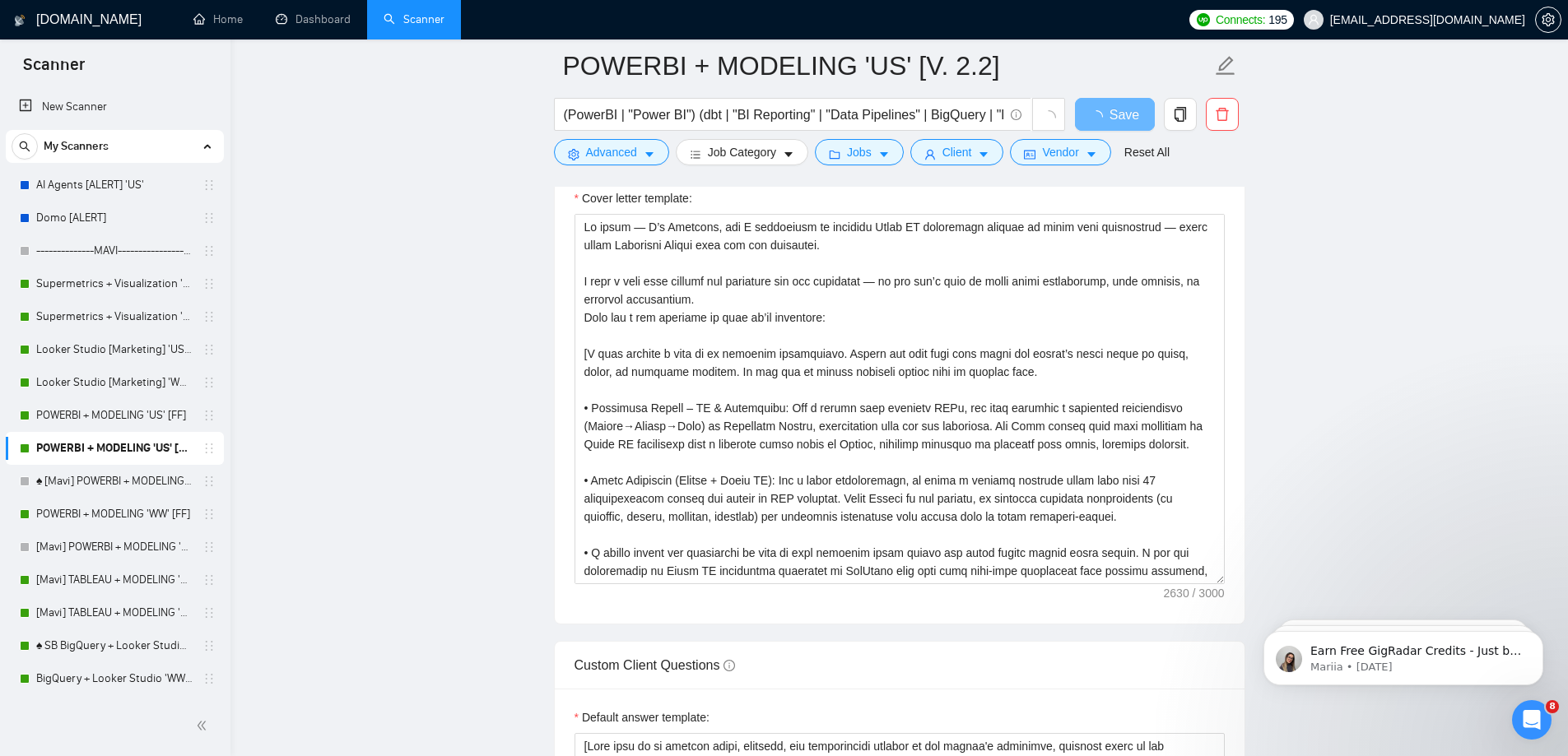
scroll to position [2057, 0]
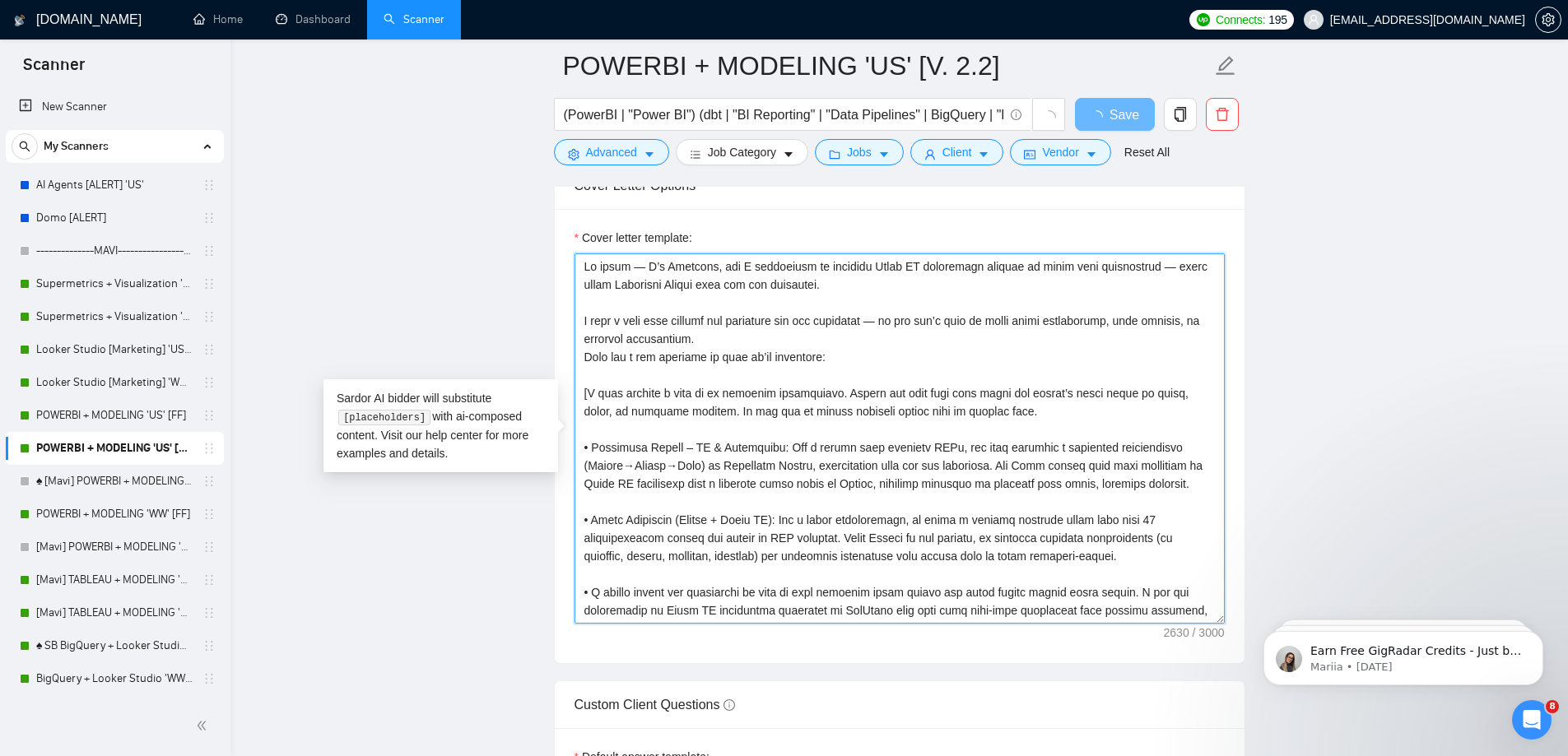
drag, startPoint x: 771, startPoint y: 519, endPoint x: 1152, endPoint y: 548, distance: 382.1
click at [1152, 548] on textarea "Cover letter template:" at bounding box center [899, 438] width 650 height 370
click at [703, 455] on textarea "Cover letter template:" at bounding box center [899, 438] width 650 height 370
drag, startPoint x: 776, startPoint y: 445, endPoint x: 800, endPoint y: 448, distance: 24.2
click at [800, 448] on textarea "Cover letter template:" at bounding box center [899, 438] width 650 height 370
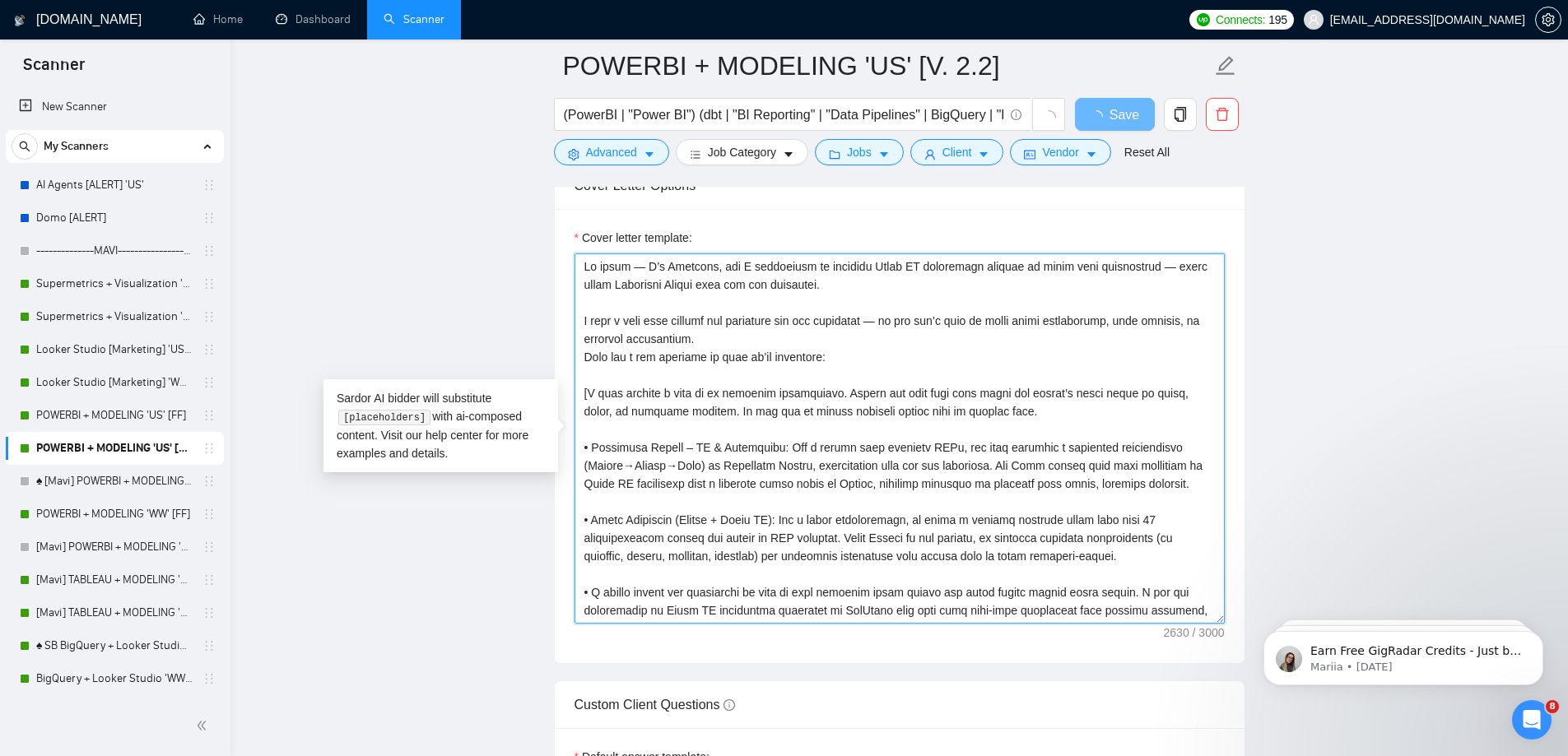
click at [800, 448] on textarea "Cover letter template:" at bounding box center [899, 438] width 650 height 370
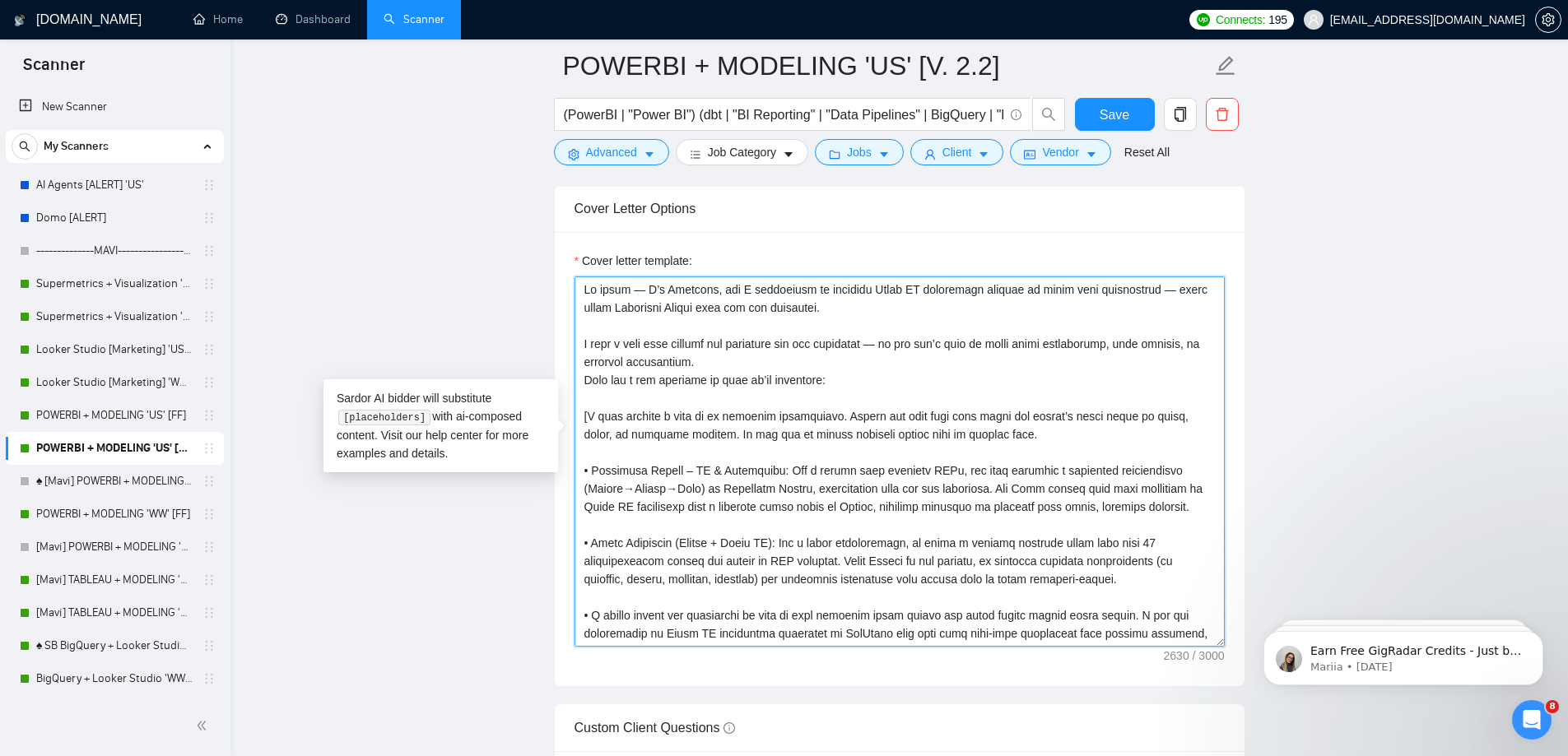
drag, startPoint x: 777, startPoint y: 445, endPoint x: 1184, endPoint y: 510, distance: 412.2
click at [1184, 510] on textarea "Cover letter template:" at bounding box center [899, 461] width 650 height 370
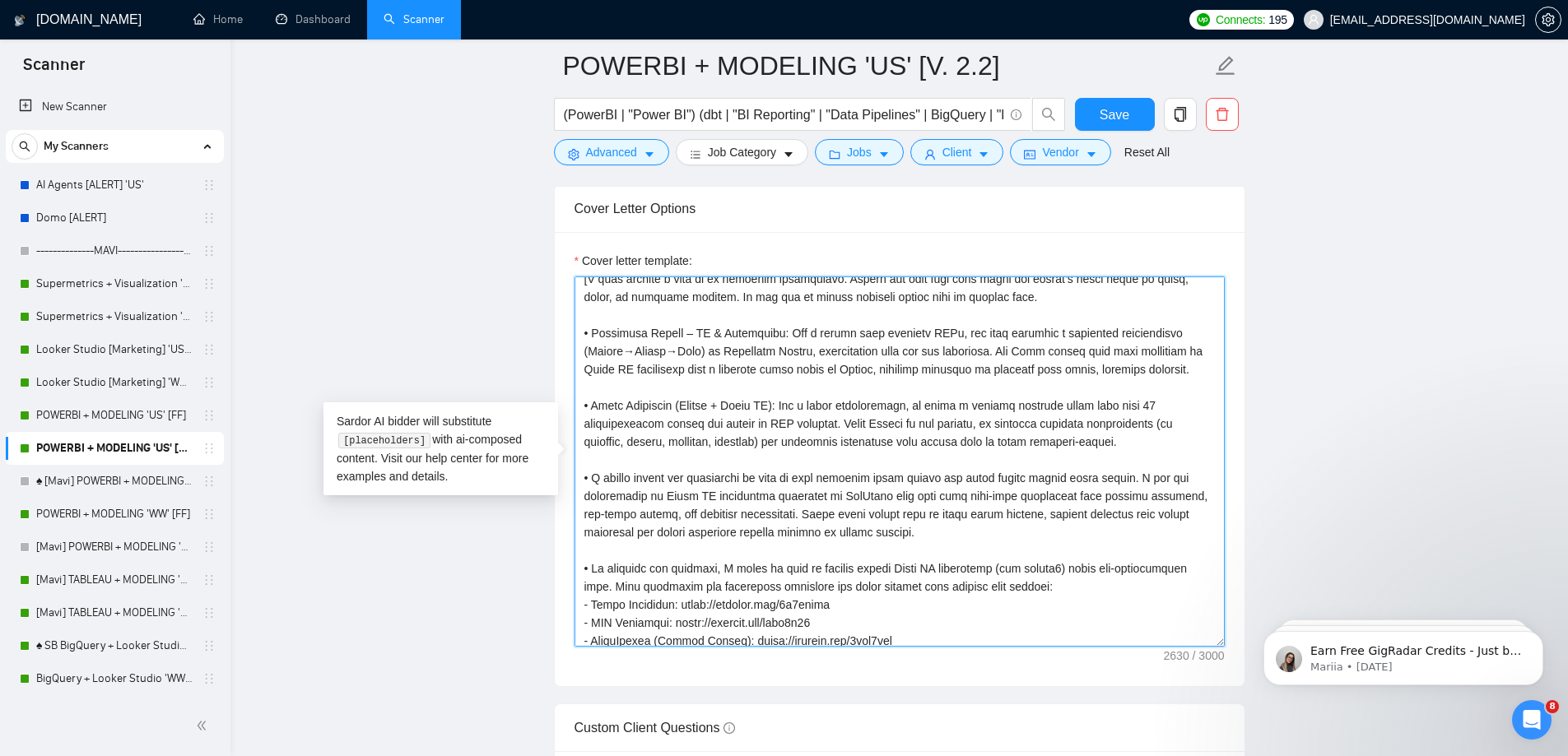
drag, startPoint x: 769, startPoint y: 403, endPoint x: 1130, endPoint y: 448, distance: 363.8
click at [1130, 448] on textarea "Cover letter template:" at bounding box center [899, 461] width 650 height 370
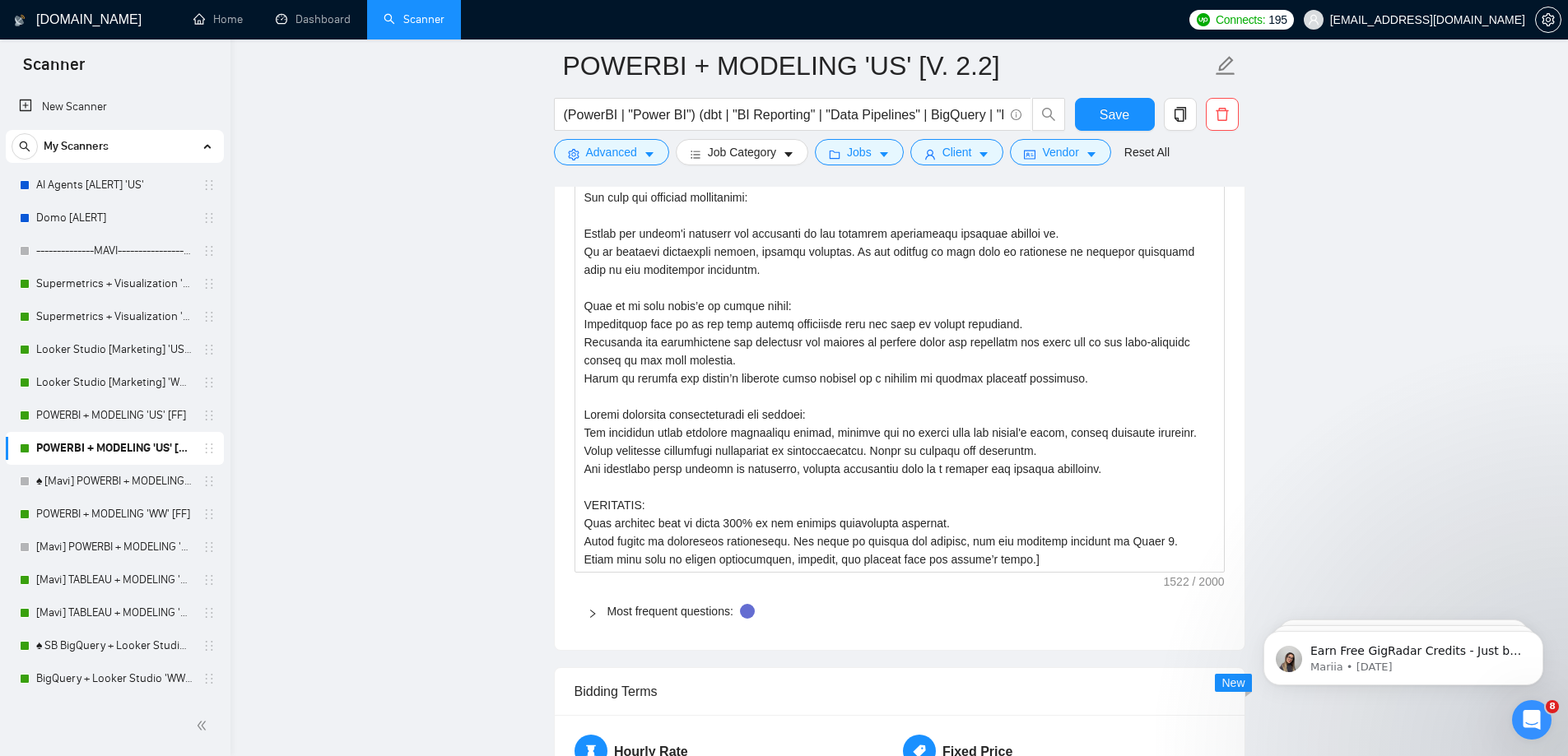
scroll to position [2744, 0]
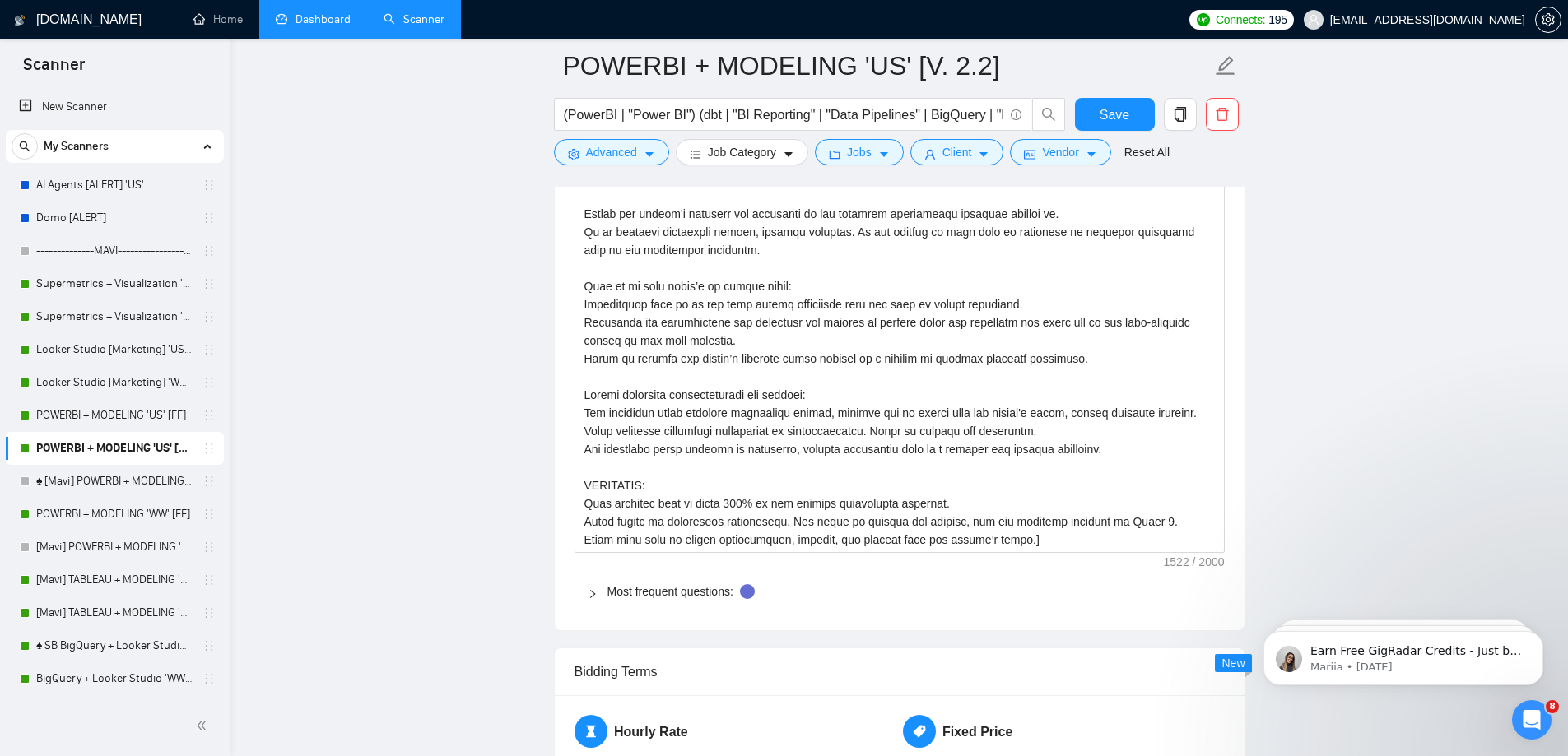
click at [304, 22] on link "Dashboard" at bounding box center [313, 19] width 75 height 14
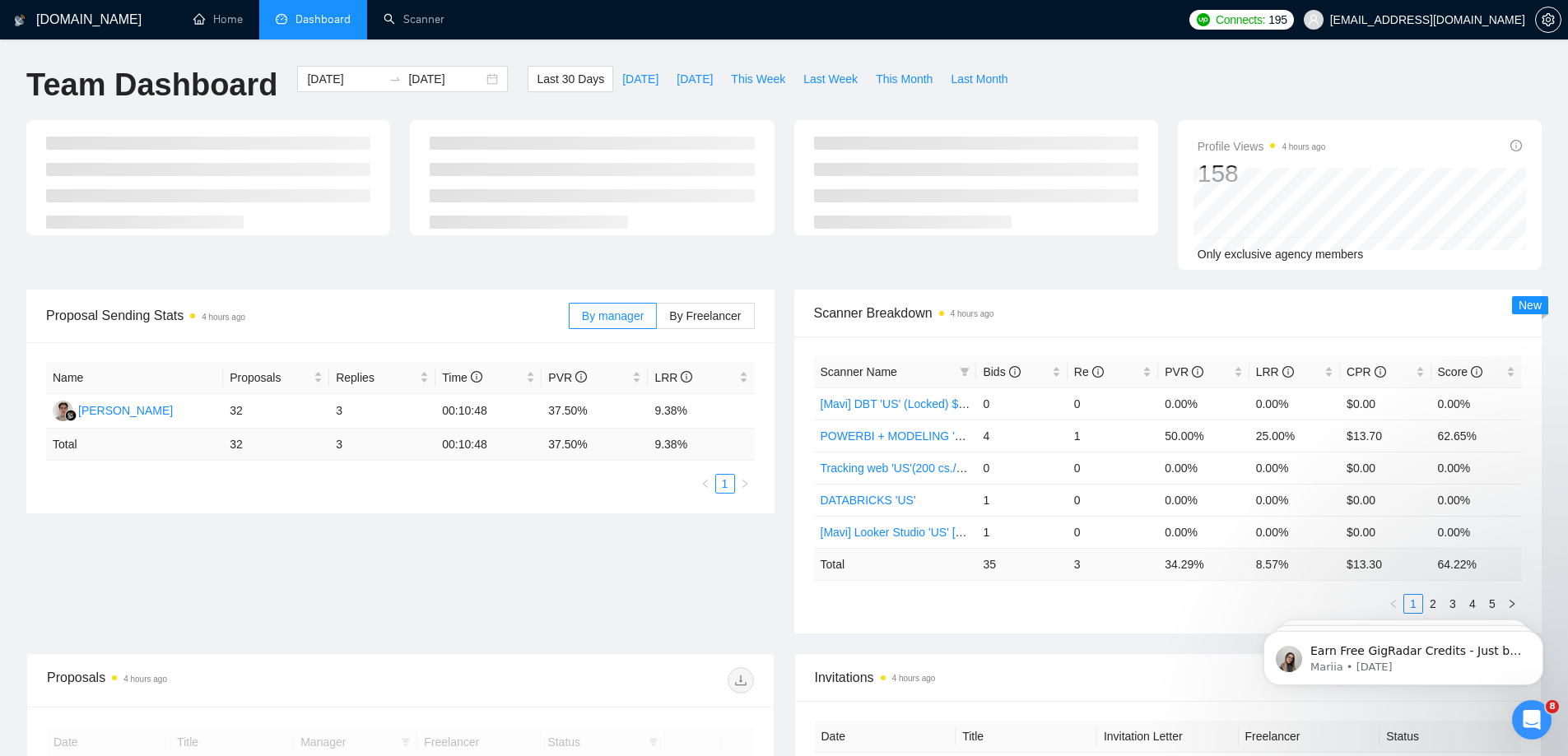
scroll to position [411, 0]
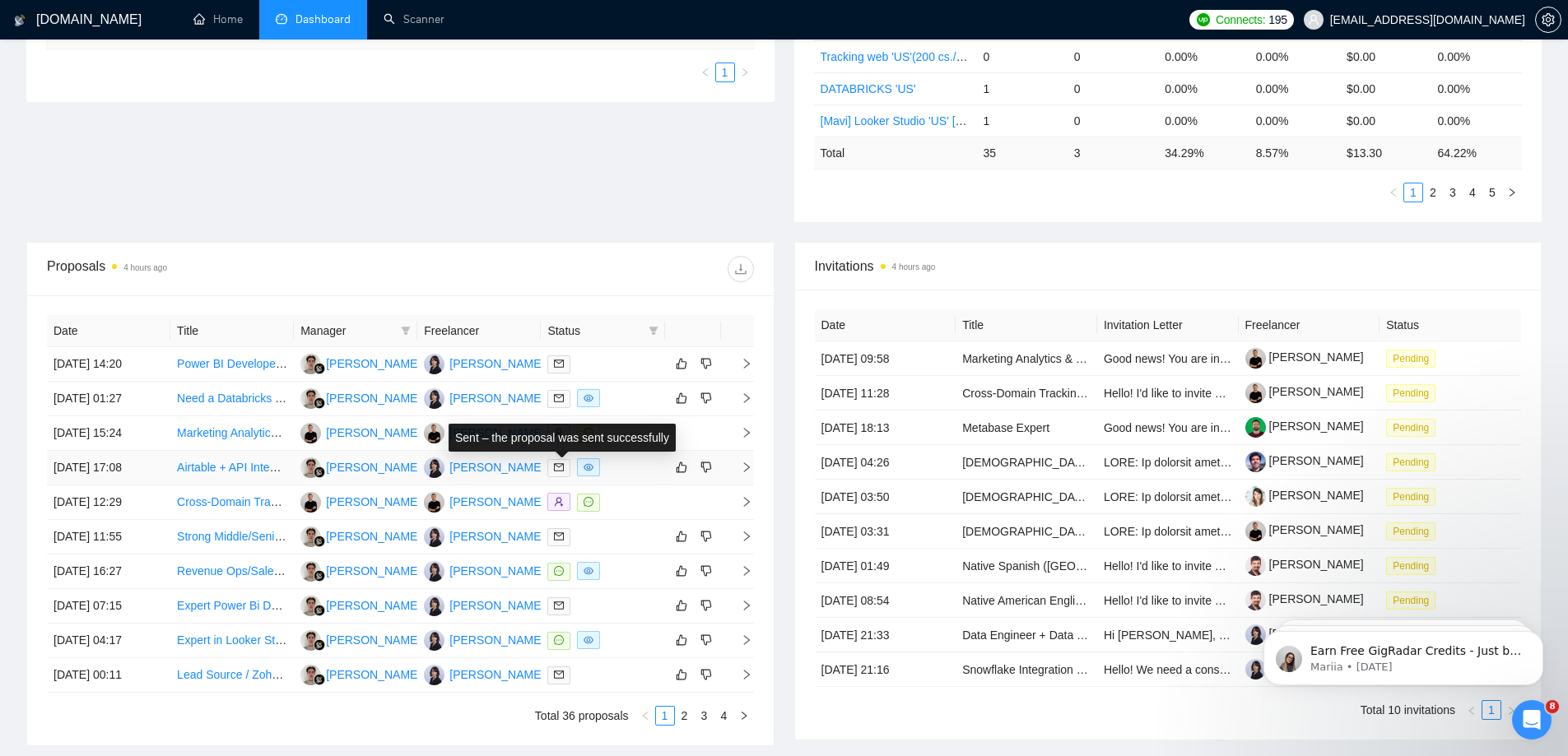
click at [563, 464] on icon "mail" at bounding box center [559, 467] width 10 height 10
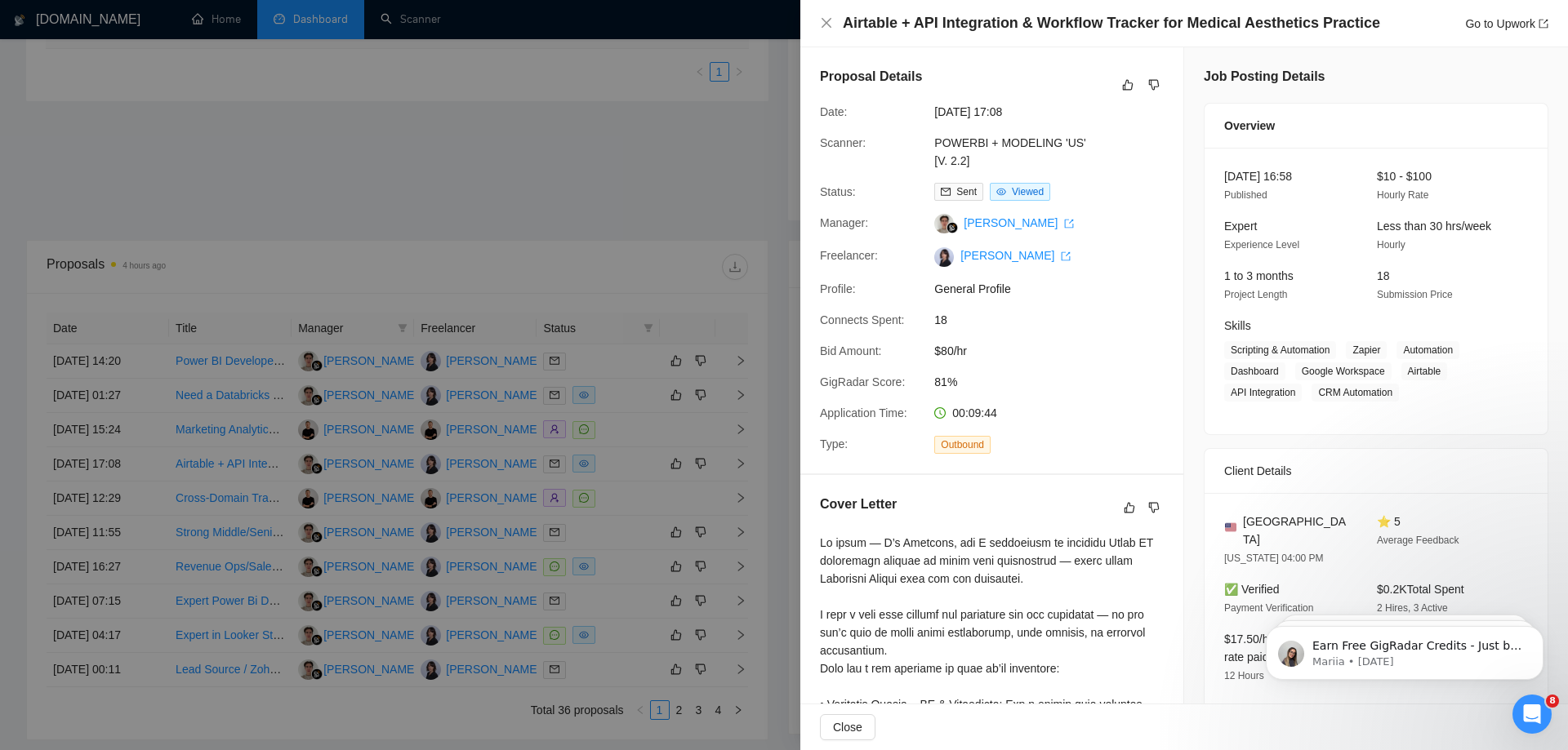
click at [545, 151] on div at bounding box center [784, 375] width 1568 height 750
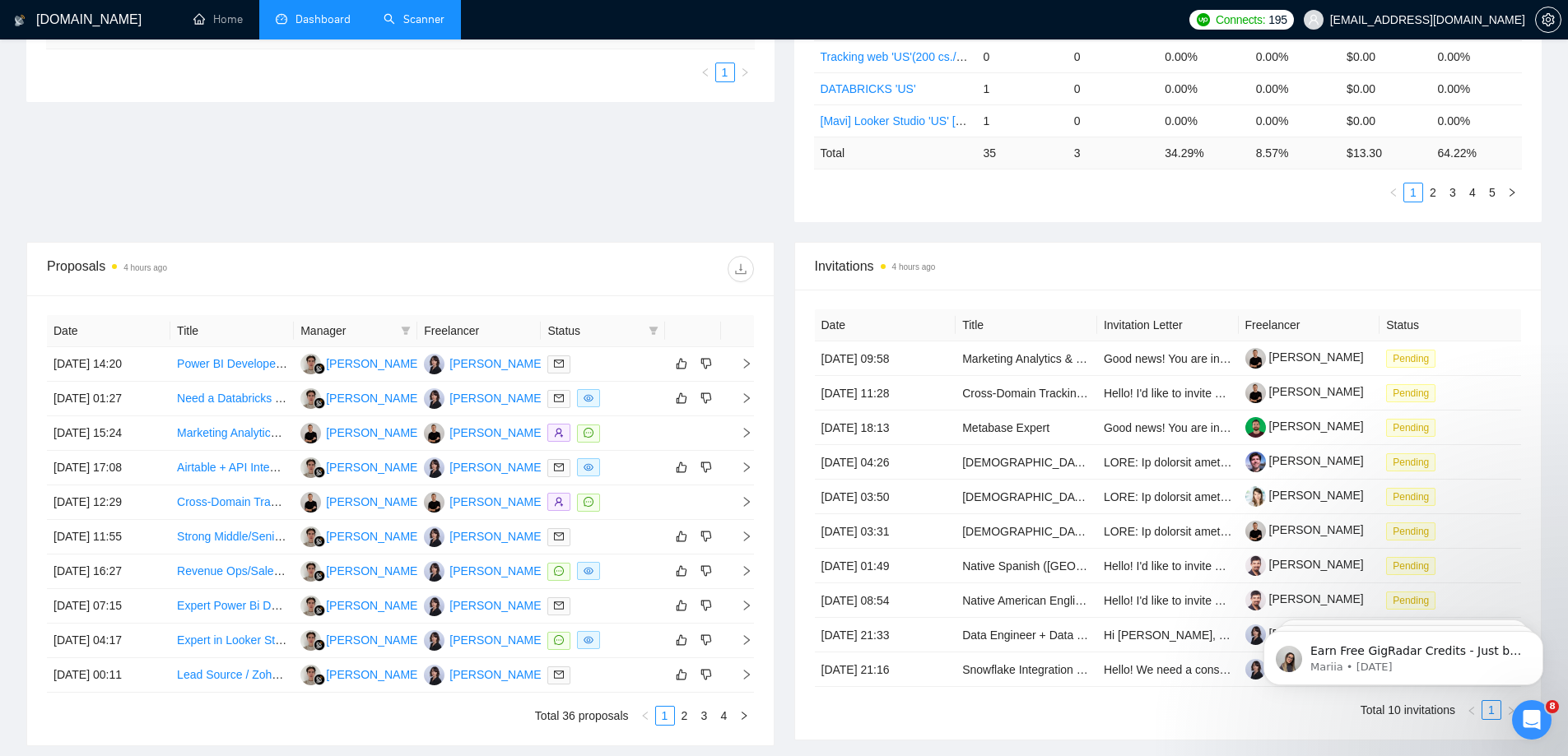
click at [427, 18] on link "Scanner" at bounding box center [414, 19] width 61 height 14
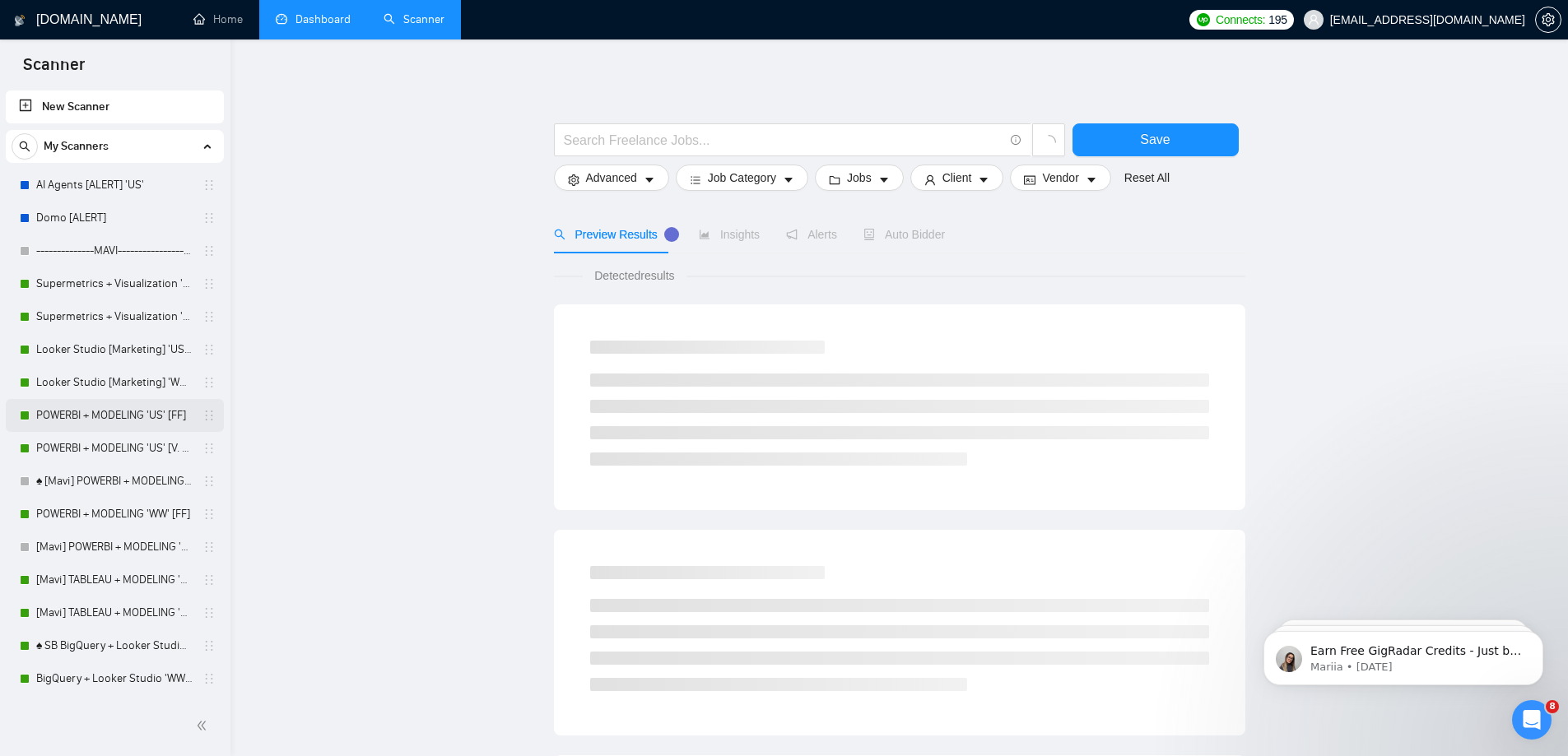
click at [163, 422] on link "POWERBI + MODELING 'US' [FF]" at bounding box center [114, 415] width 156 height 33
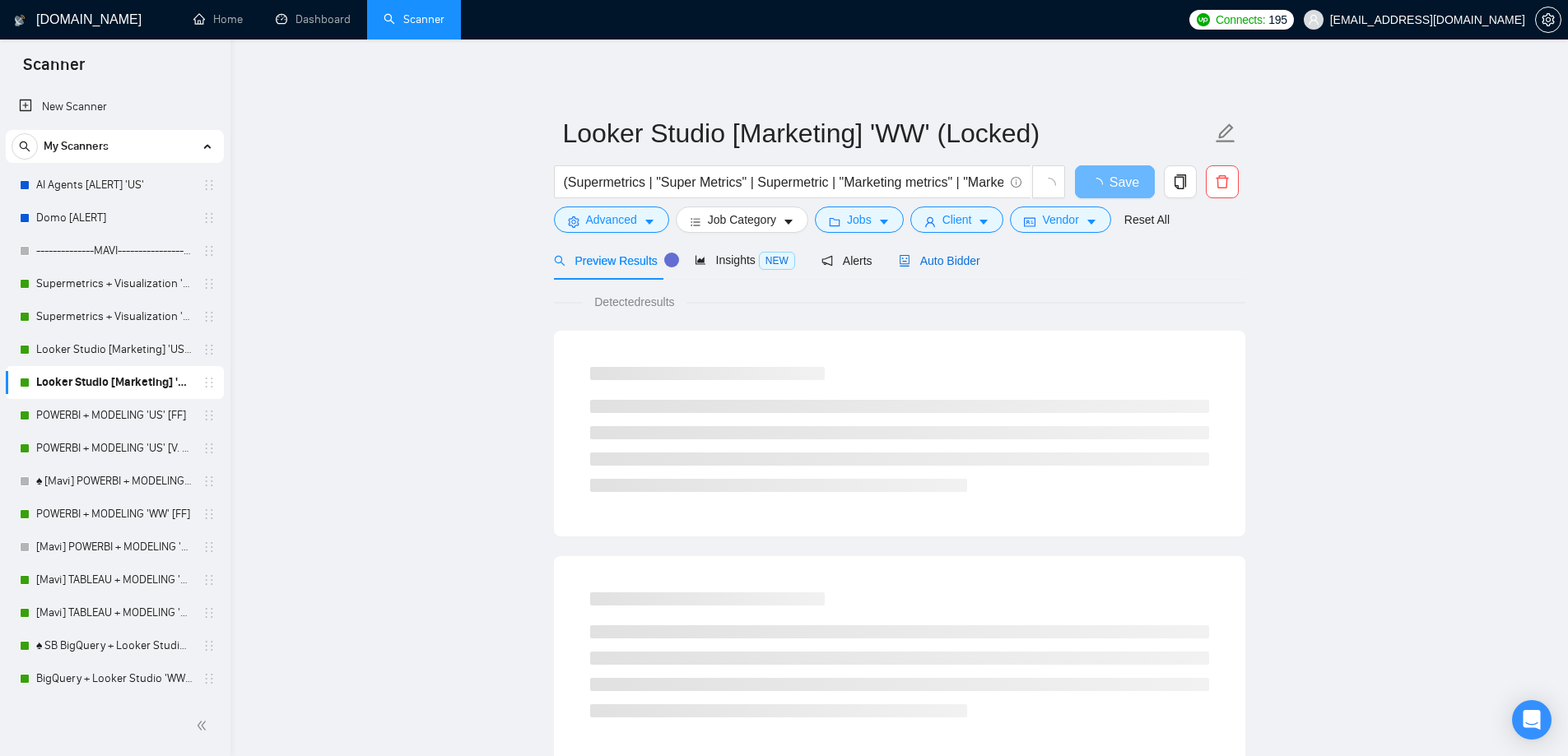
click at [922, 256] on span "Auto Bidder" at bounding box center [939, 261] width 81 height 13
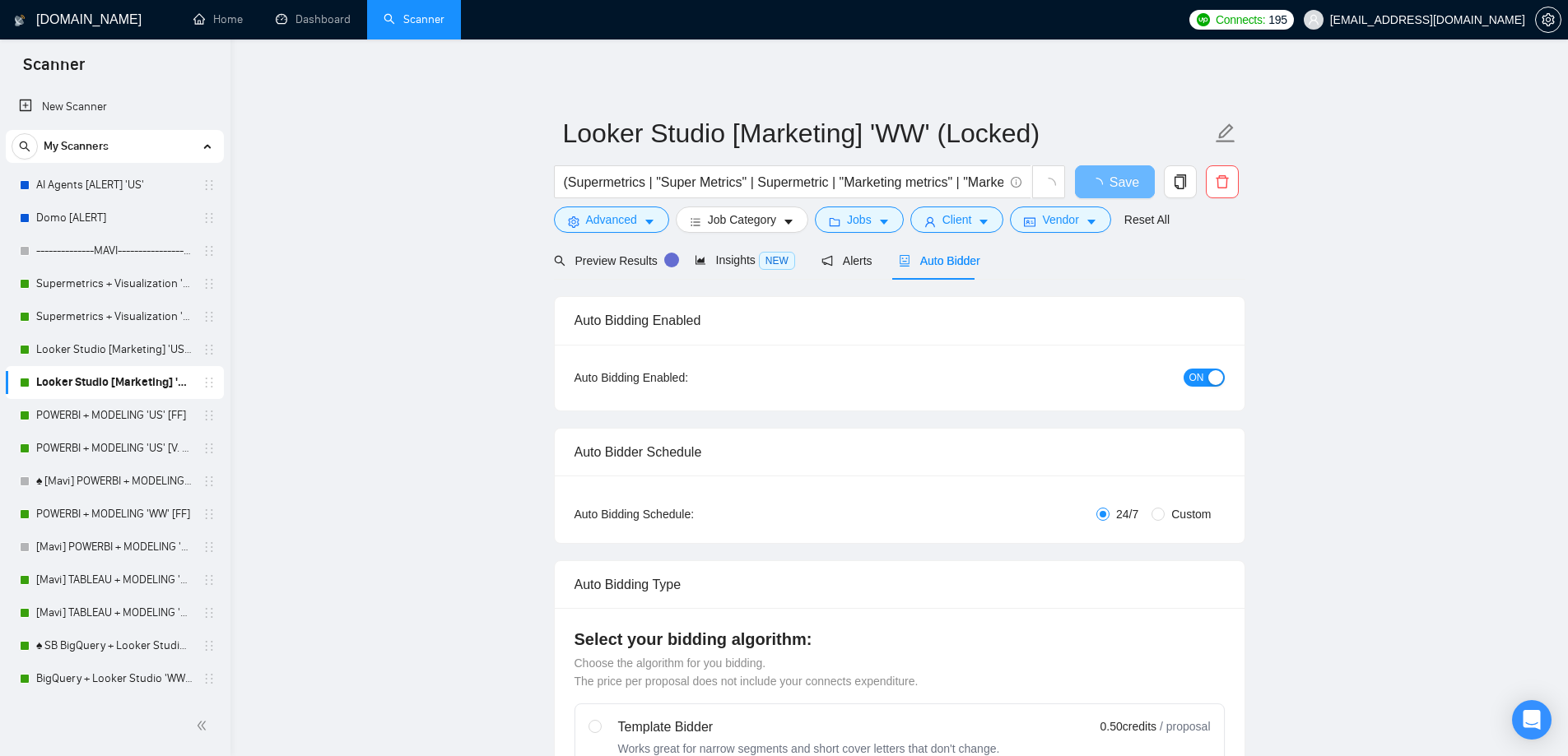
checkbox input "true"
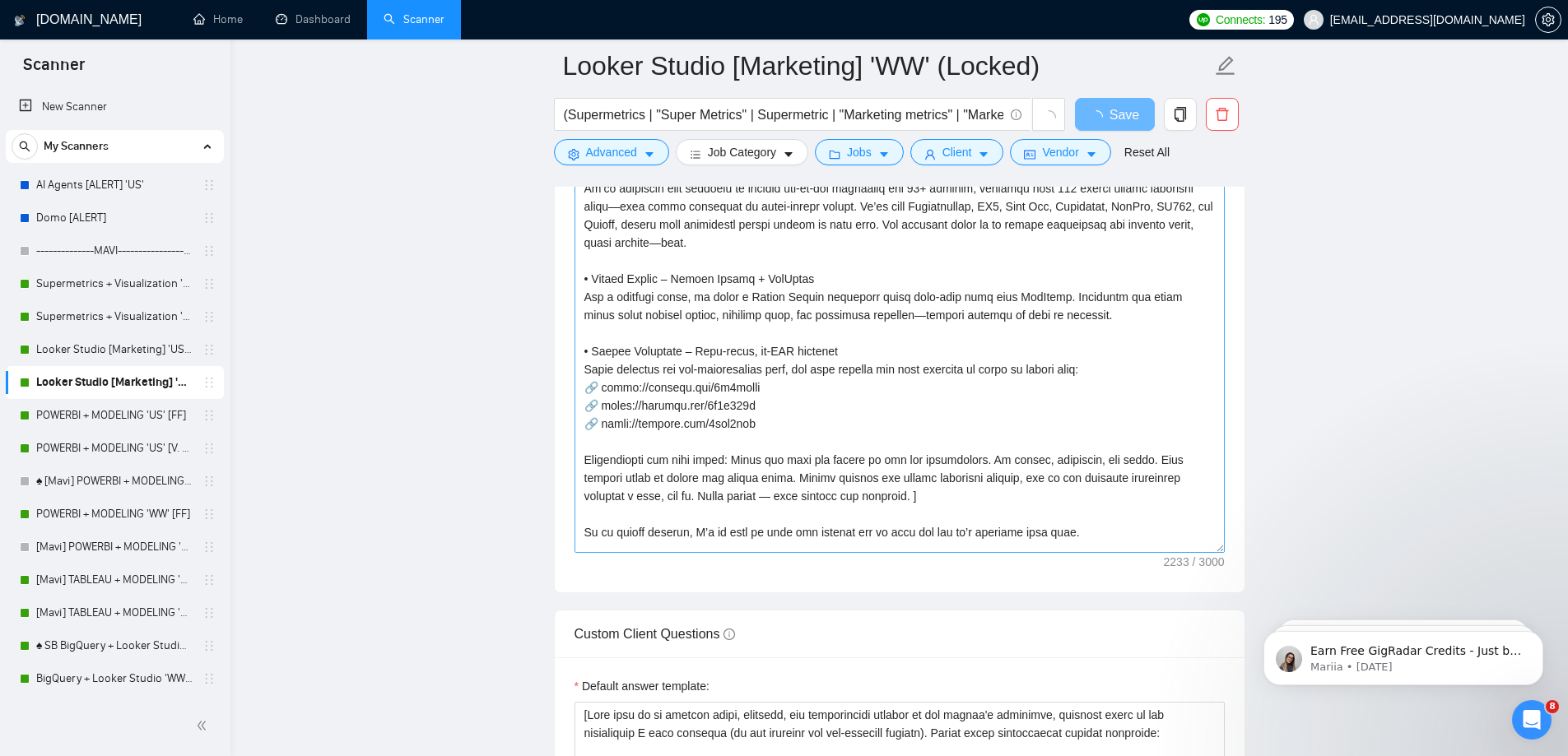
scroll to position [308, 0]
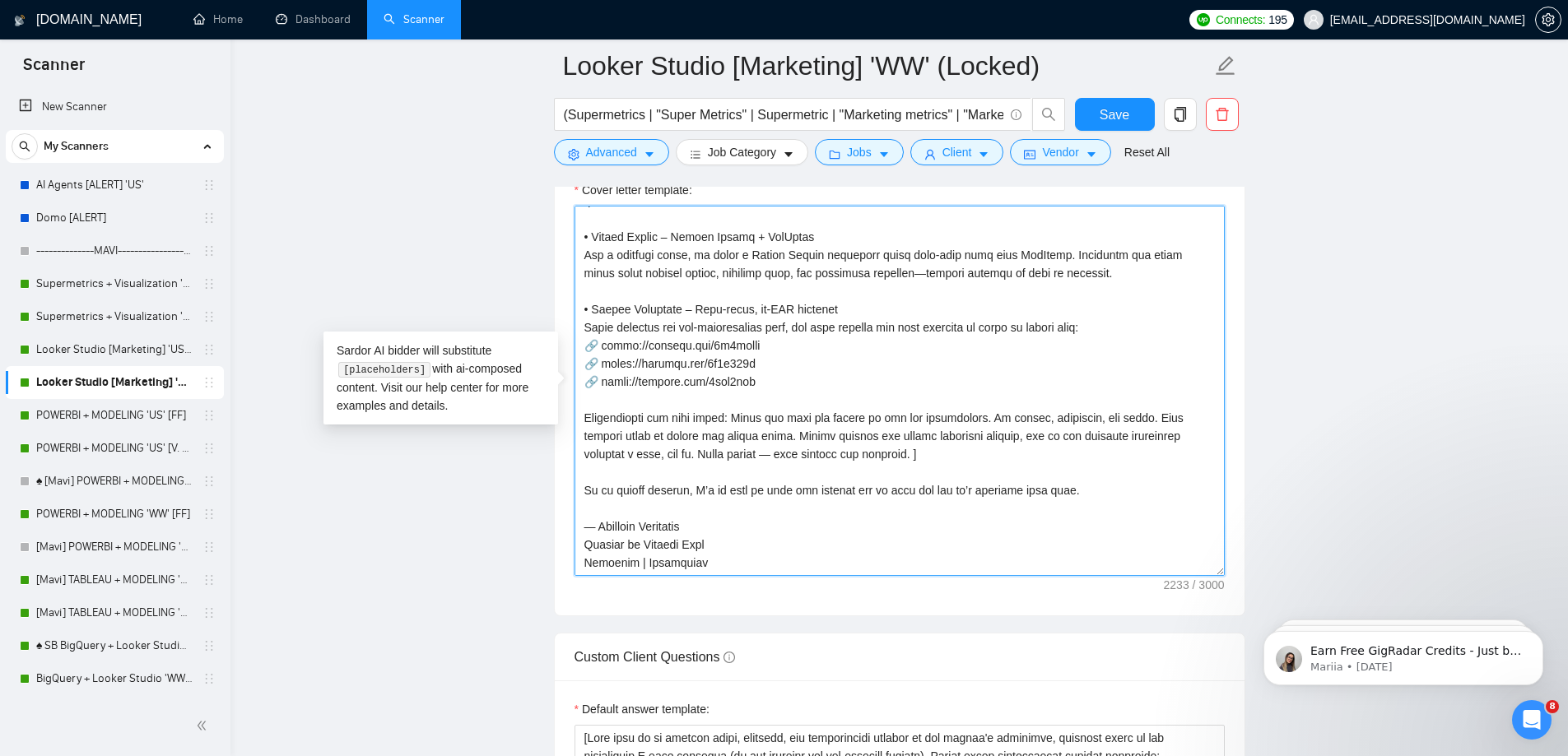
drag, startPoint x: 745, startPoint y: 381, endPoint x: 607, endPoint y: 380, distance: 138.0
click at [607, 380] on textarea "Cover letter template:" at bounding box center [899, 390] width 650 height 370
click at [796, 409] on textarea "Cover letter template:" at bounding box center [899, 390] width 650 height 370
drag, startPoint x: 758, startPoint y: 384, endPoint x: 603, endPoint y: 379, distance: 155.1
click at [603, 379] on textarea "Cover letter template:" at bounding box center [899, 390] width 650 height 370
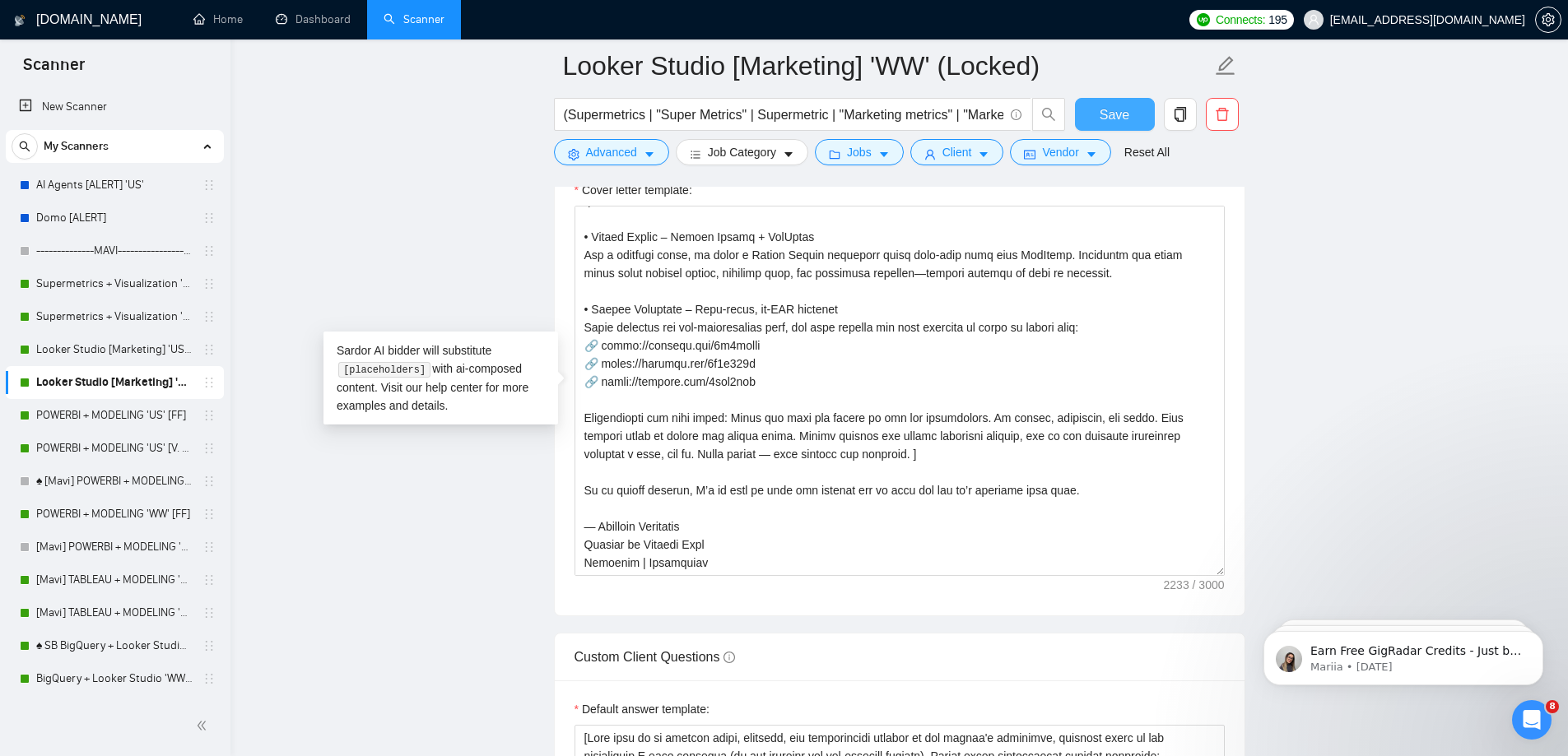
click at [1144, 110] on button "Save" at bounding box center [1114, 114] width 80 height 33
